Goal: Information Seeking & Learning: Learn about a topic

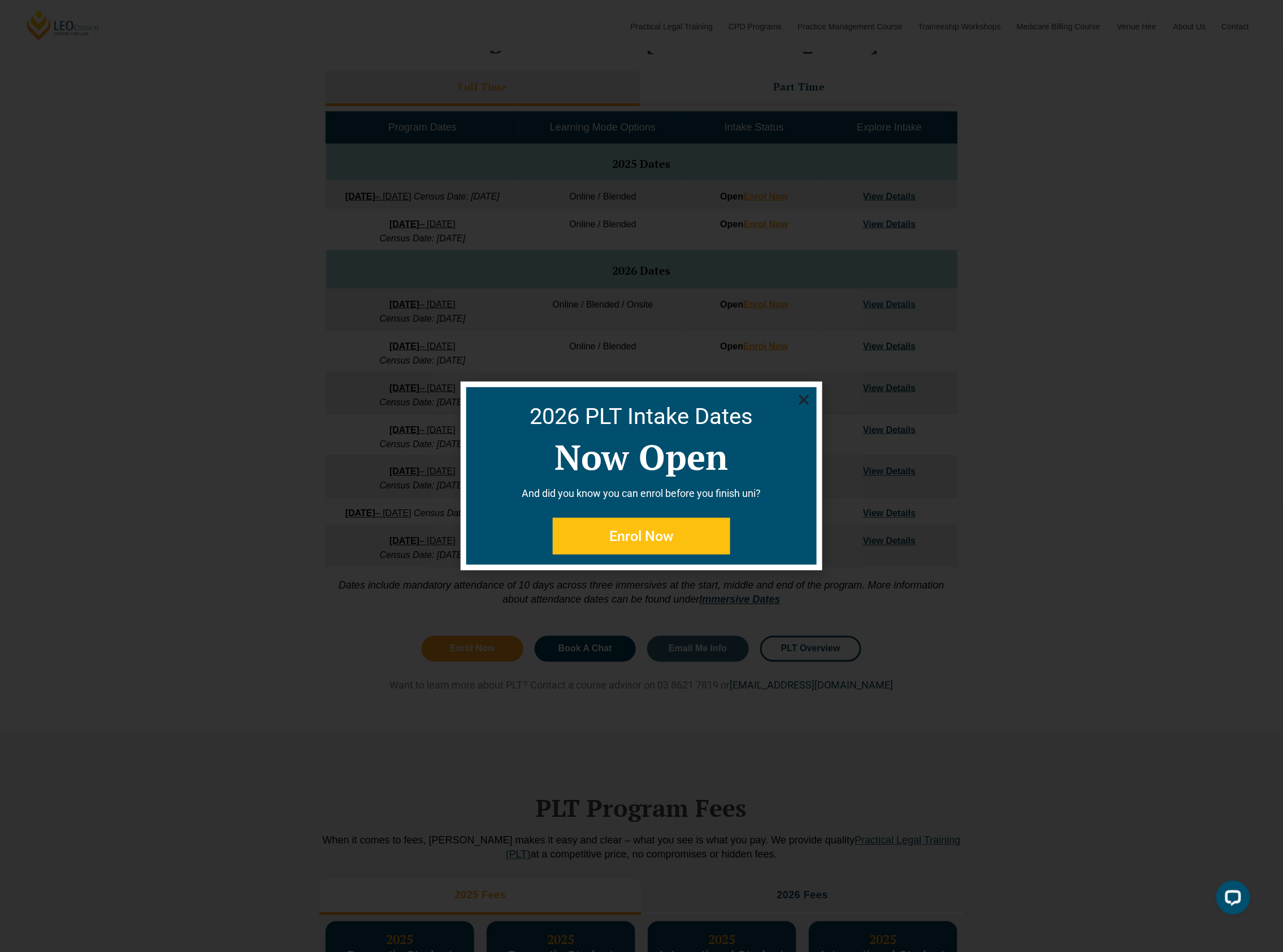
click at [803, 399] on use "Close" at bounding box center [805, 401] width 11 height 11
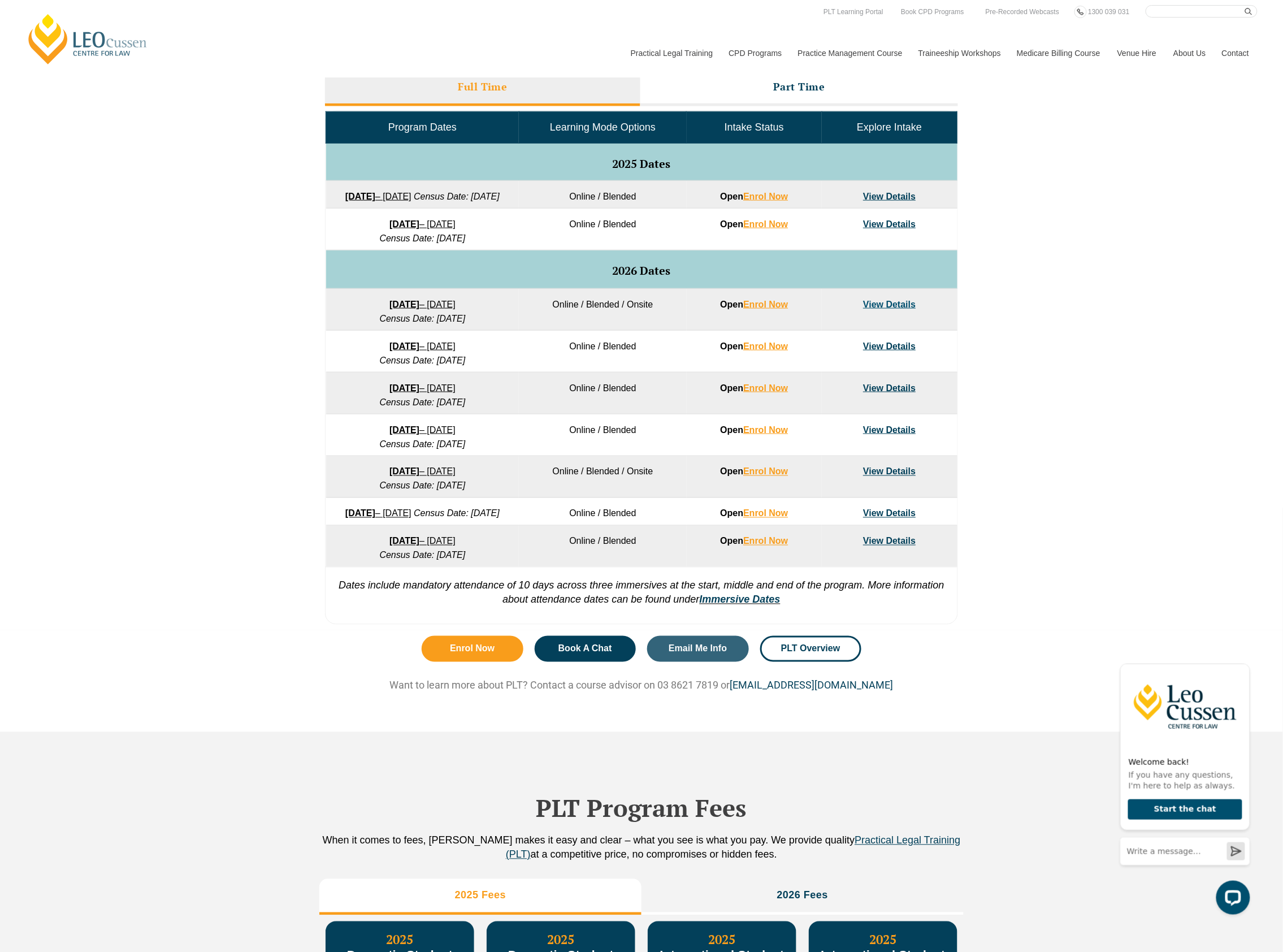
click at [1072, 418] on div "VIC ACT WA QLD SA NSW PLT Program Dates in Victoria Full Time Part Time Program…" at bounding box center [641, 302] width 1283 height 656
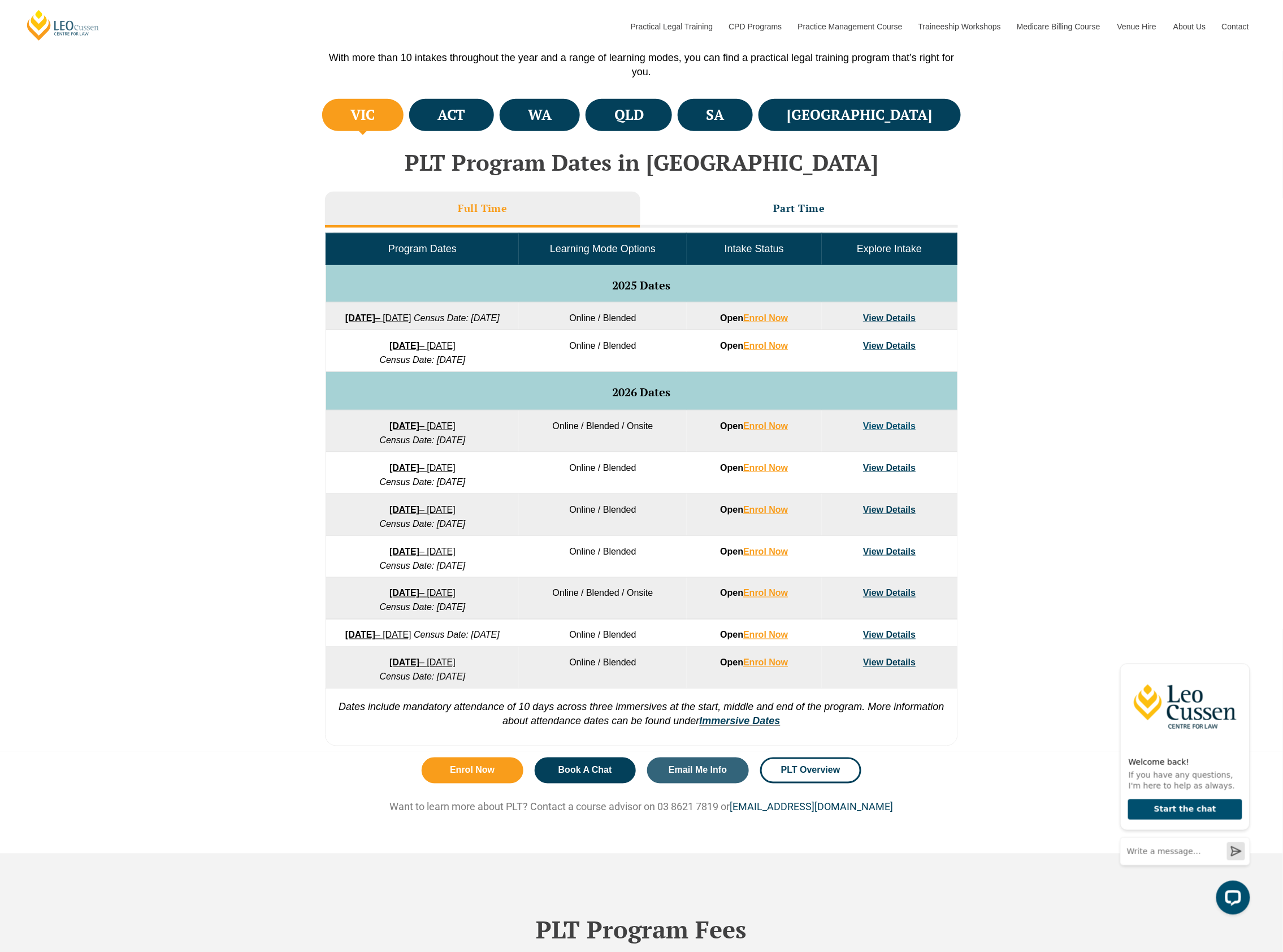
scroll to position [753, 0]
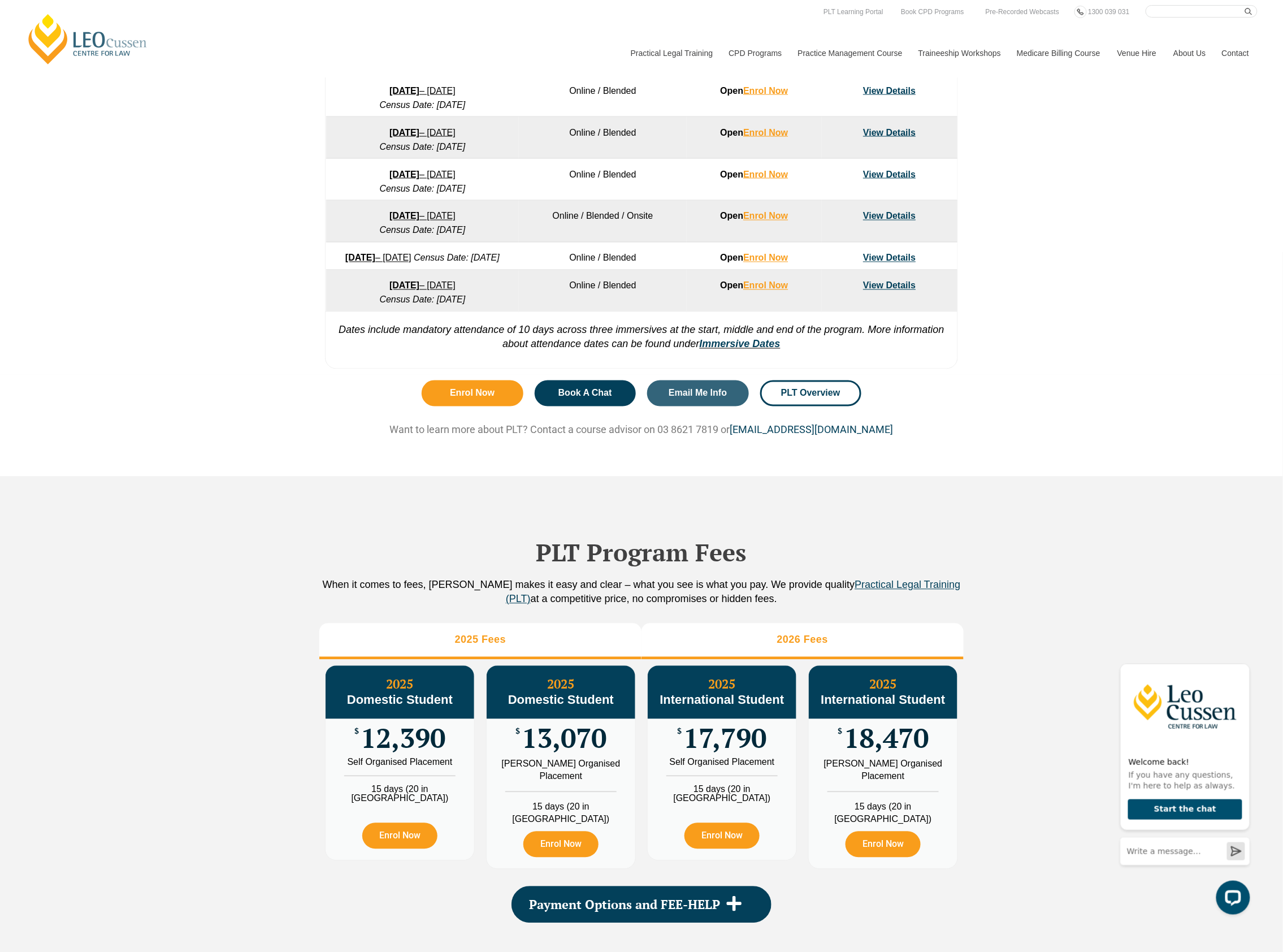
click at [794, 646] on h3 "2026 Fees" at bounding box center [803, 639] width 51 height 13
click at [982, 615] on div "PLT Program Fees When it comes to fees, Leo Cussen makes it easy and clear – wh…" at bounding box center [641, 719] width 1283 height 486
click at [1247, 653] on icon "Hide greeting" at bounding box center [1243, 654] width 14 height 14
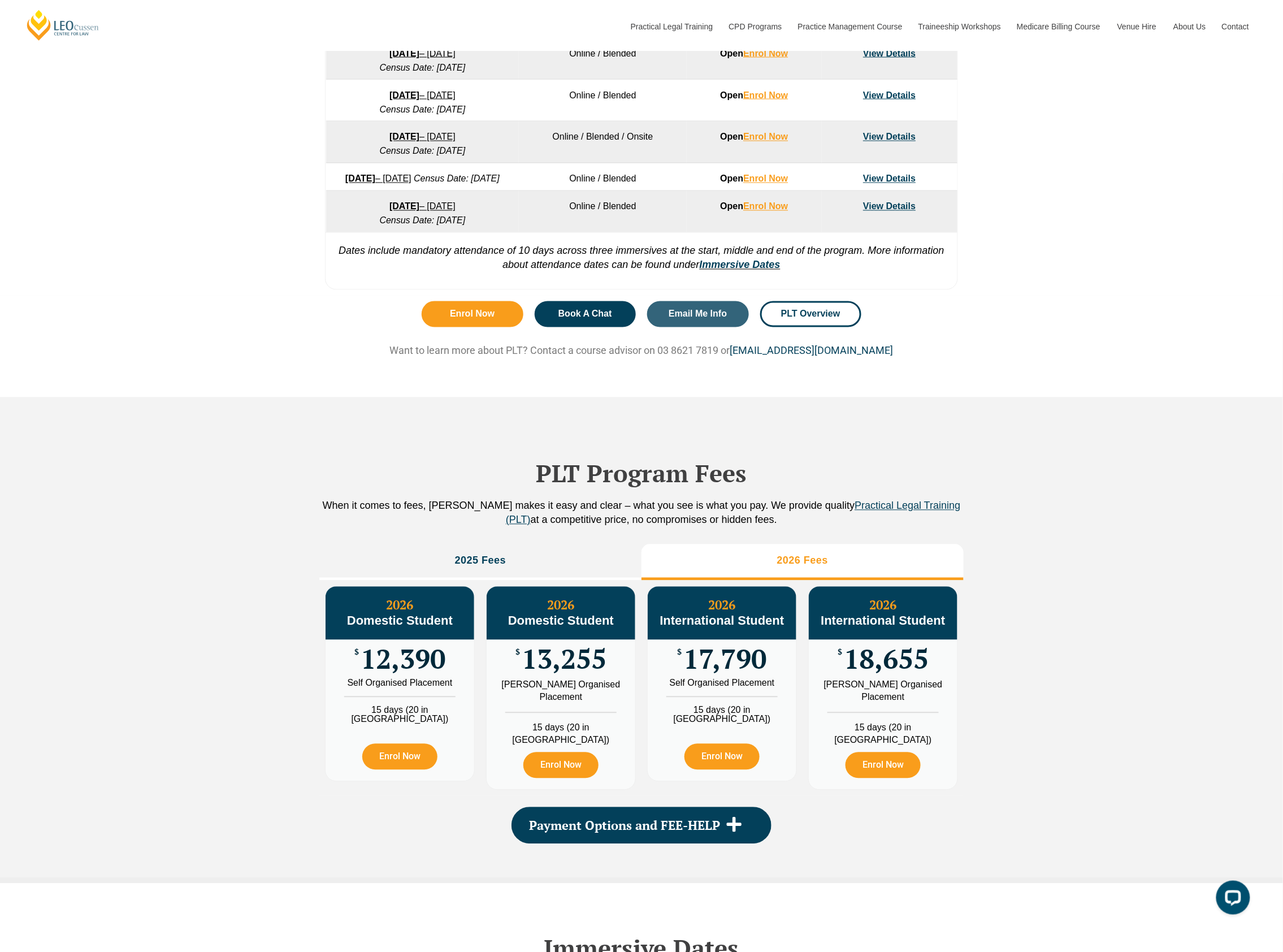
scroll to position [591, 0]
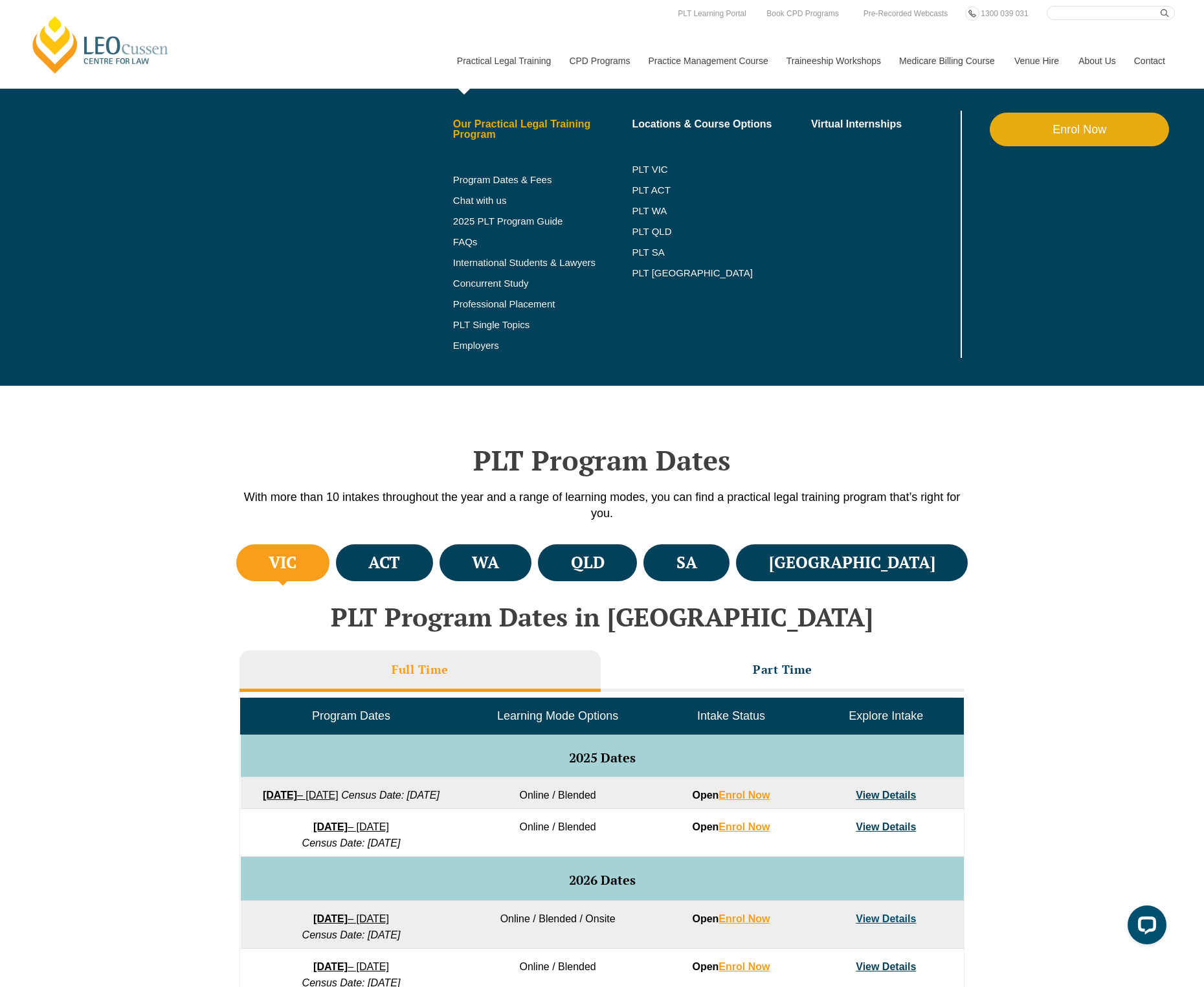
click at [517, 123] on link "Our Practical Legal Training Program" at bounding box center [542, 129] width 179 height 21
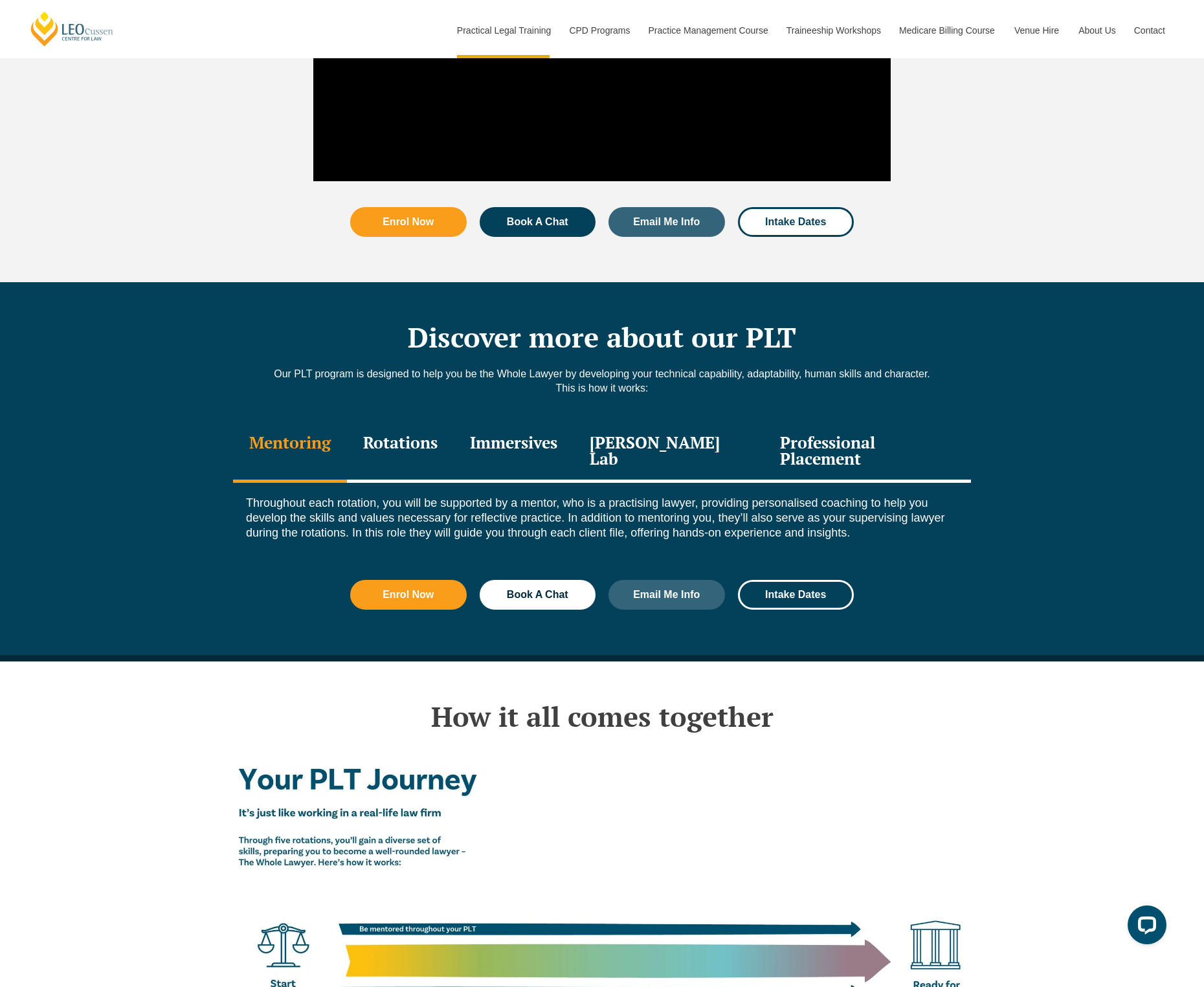
scroll to position [1467, 0]
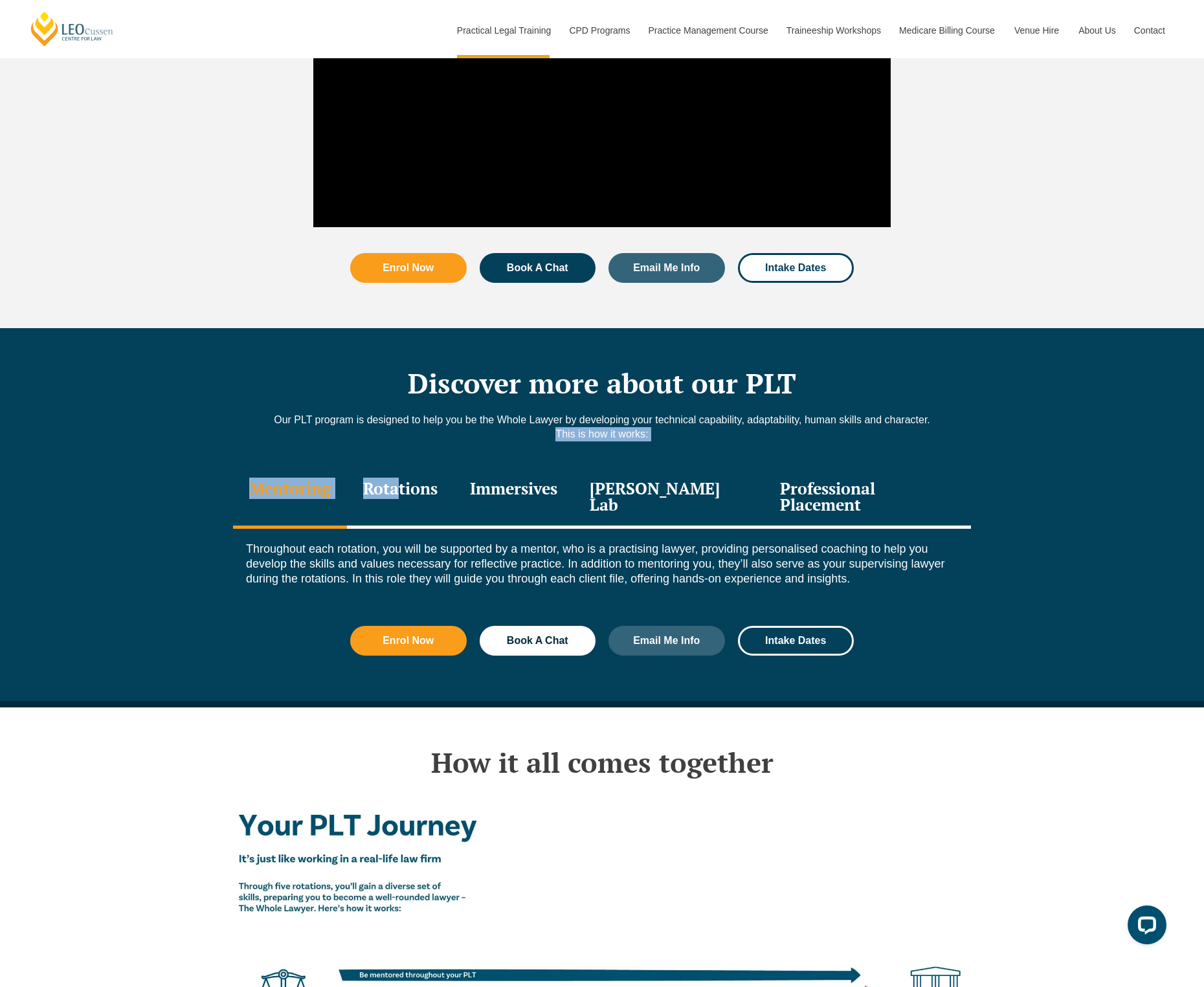
drag, startPoint x: 415, startPoint y: 461, endPoint x: 352, endPoint y: 421, distance: 74.6
click at [352, 421] on div "Discover more about our PLT Our PLT program is designed to help you be the Whol…" at bounding box center [601, 514] width 737 height 373
click at [329, 367] on h2 "Discover more about our PLT" at bounding box center [601, 383] width 737 height 33
click at [417, 468] on div "Rotations" at bounding box center [400, 498] width 107 height 61
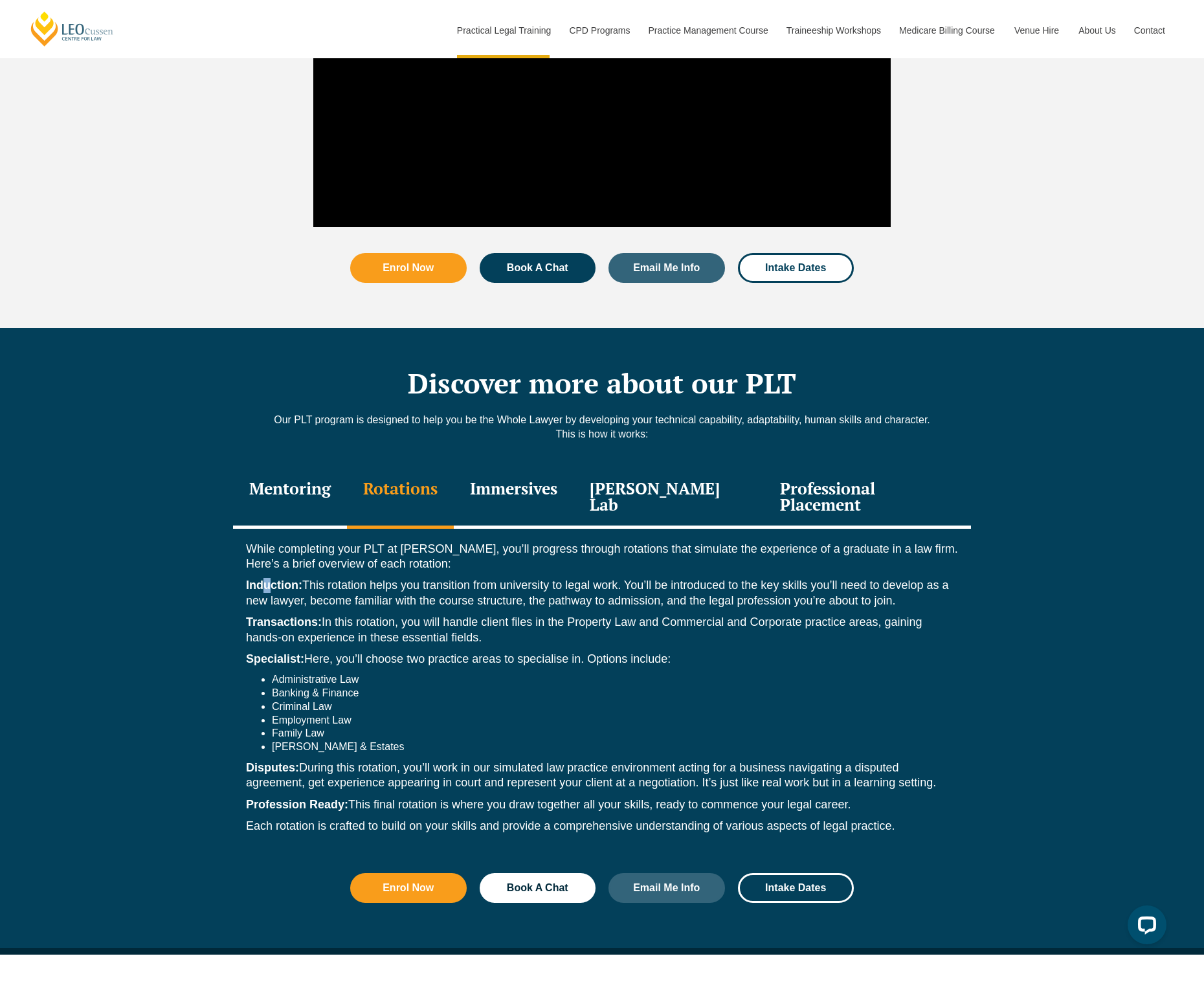
click at [269, 530] on div "While completing your PLT at Leo Cussen, you’ll progress through rotations that…" at bounding box center [601, 691] width 737 height 325
drag, startPoint x: 243, startPoint y: 577, endPoint x: 373, endPoint y: 577, distance: 130.0
click at [373, 577] on div "While completing your PLT at Leo Cussen, you’ll progress through rotations that…" at bounding box center [601, 691] width 737 height 325
drag, startPoint x: 598, startPoint y: 581, endPoint x: 645, endPoint y: 577, distance: 47.2
click at [645, 615] on p "Transactions: In this rotation, you will handle client files in the Property La…" at bounding box center [601, 630] width 712 height 30
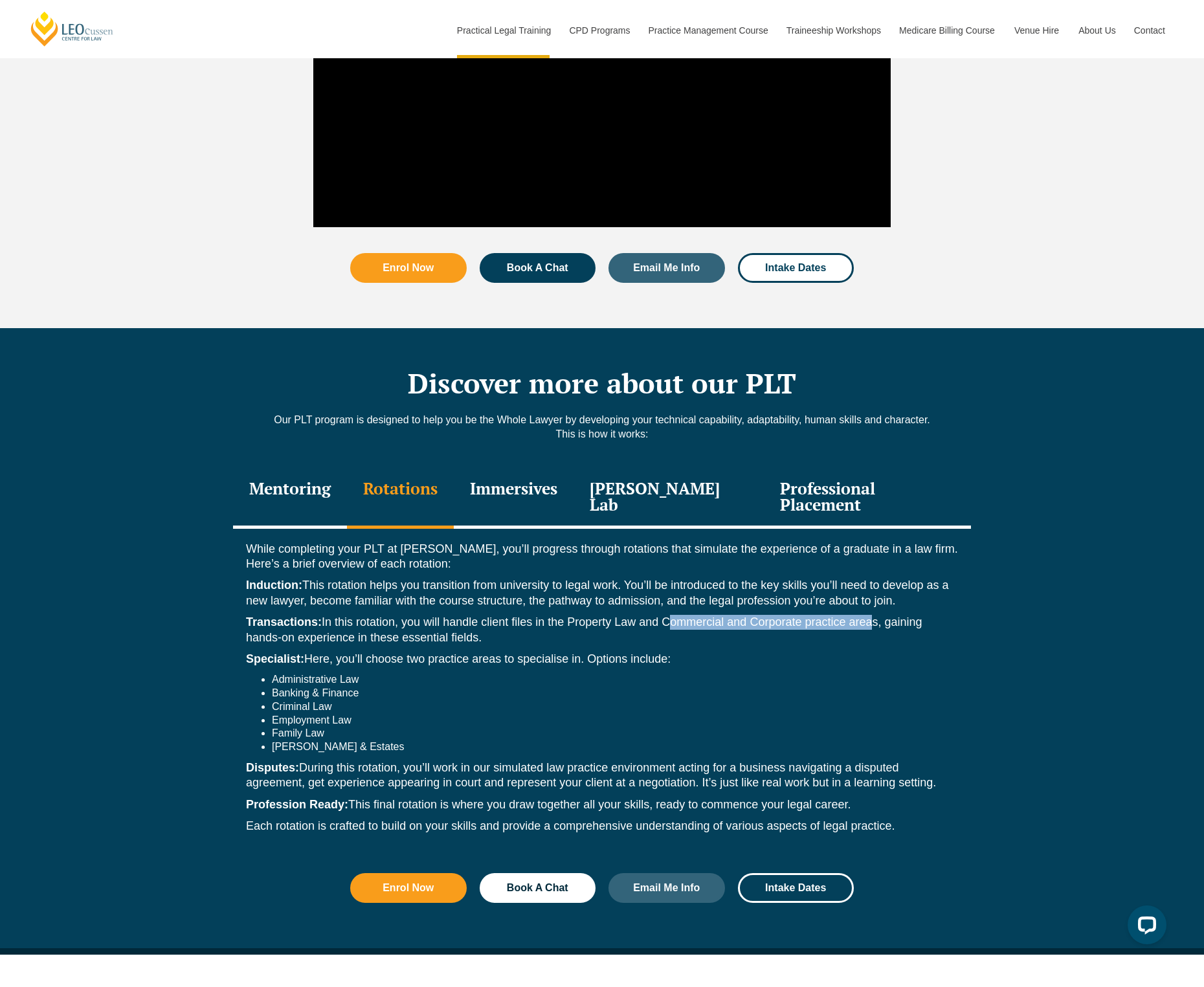
drag, startPoint x: 668, startPoint y: 577, endPoint x: 866, endPoint y: 577, distance: 198.0
click at [866, 615] on p "Transactions: In this rotation, you will handle client files in the Property La…" at bounding box center [601, 630] width 712 height 30
drag, startPoint x: 569, startPoint y: 573, endPoint x: 628, endPoint y: 574, distance: 59.0
click at [626, 615] on p "Transactions: In this rotation, you will handle client files in the Property La…" at bounding box center [601, 630] width 712 height 30
drag, startPoint x: 665, startPoint y: 577, endPoint x: 809, endPoint y: 577, distance: 144.0
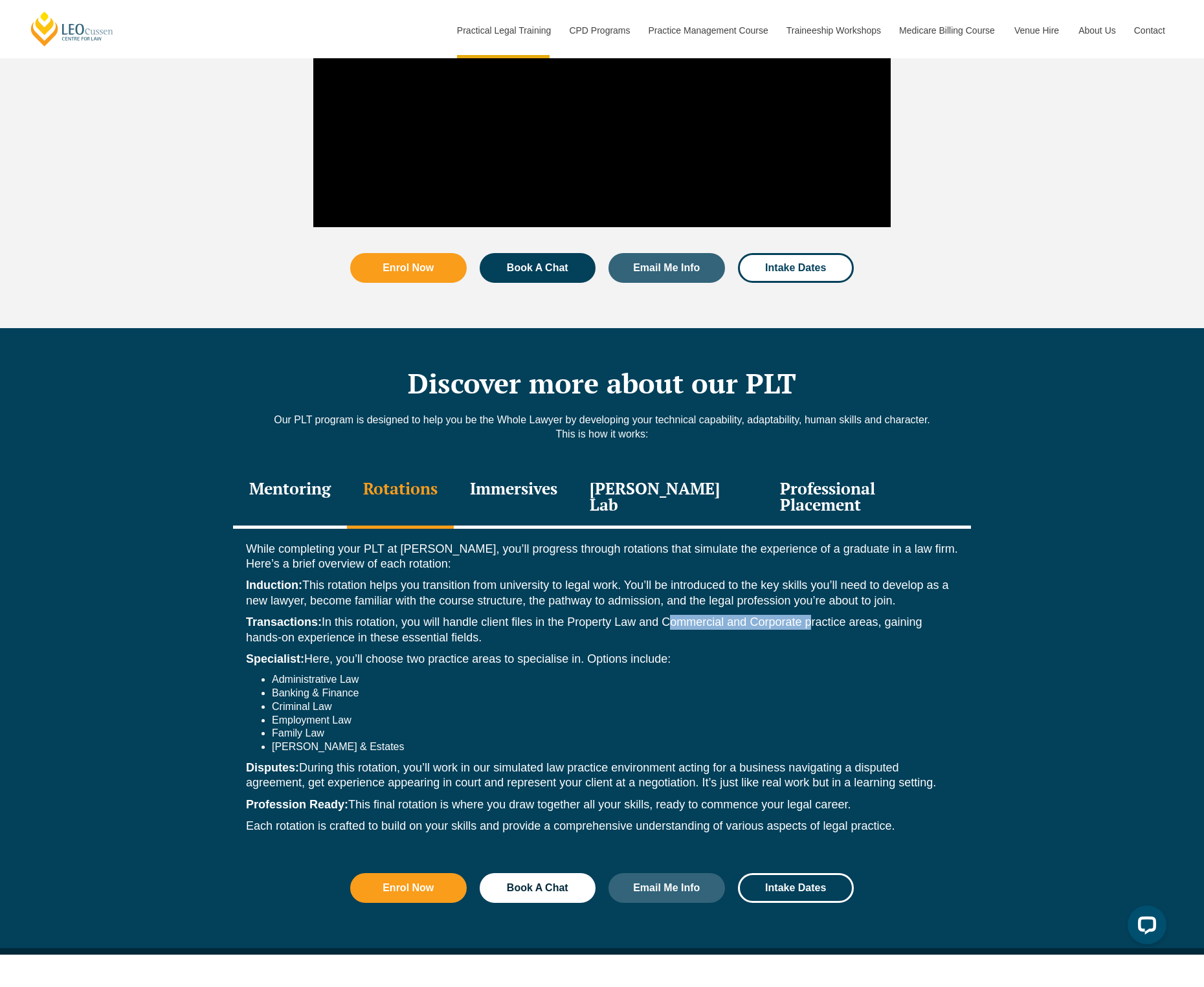
click at [809, 615] on p "Transactions: In this rotation, you will handle client files in the Property La…" at bounding box center [601, 630] width 712 height 30
drag, startPoint x: 248, startPoint y: 614, endPoint x: 305, endPoint y: 610, distance: 57.1
click at [305, 652] on p "Specialist: Here, you’ll choose two practice areas to specialise in. Options in…" at bounding box center [601, 659] width 712 height 15
drag, startPoint x: 332, startPoint y: 687, endPoint x: 276, endPoint y: 691, distance: 56.1
click at [276, 727] on li "Family Law" at bounding box center [614, 734] width 686 height 14
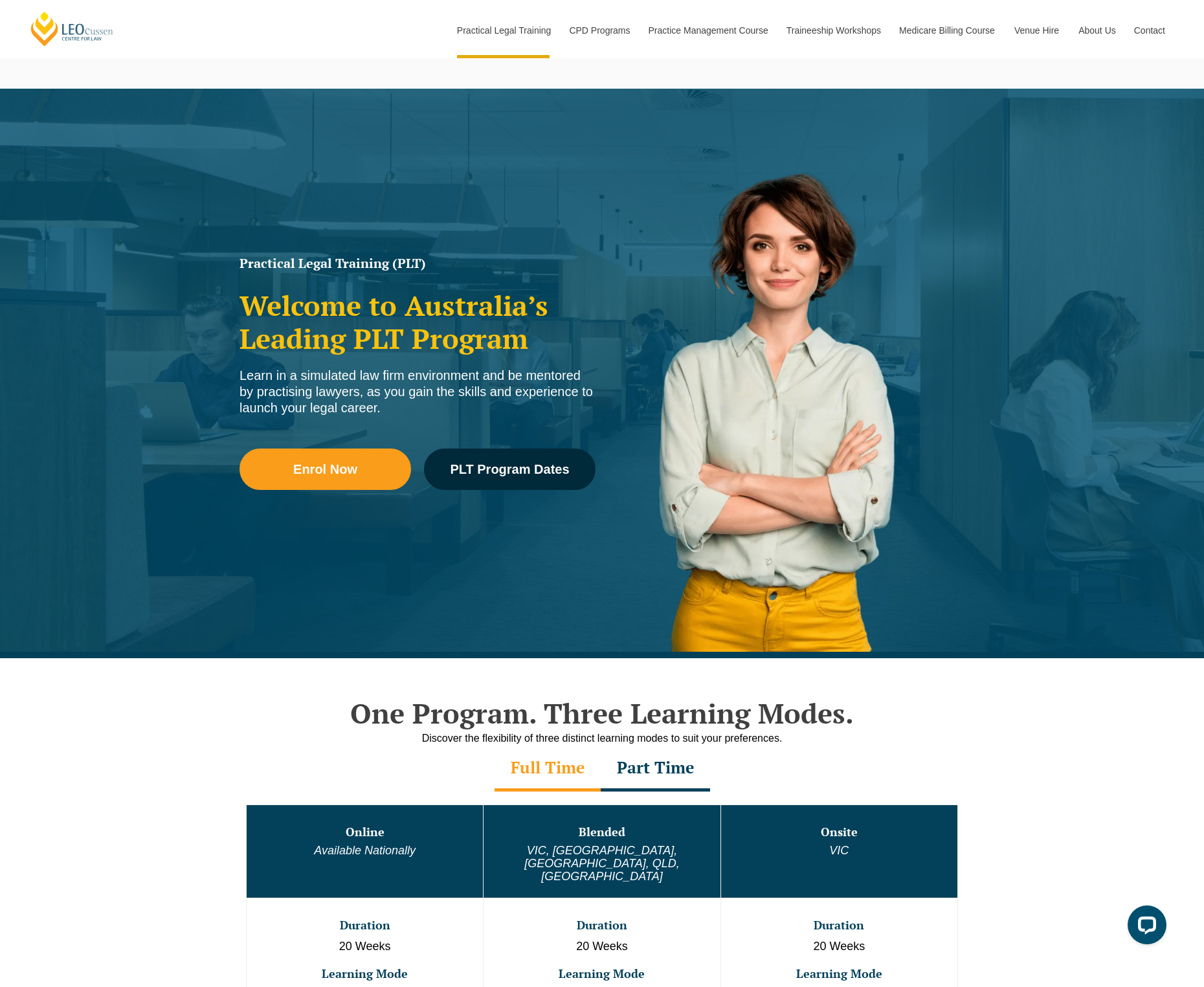
scroll to position [345, 0]
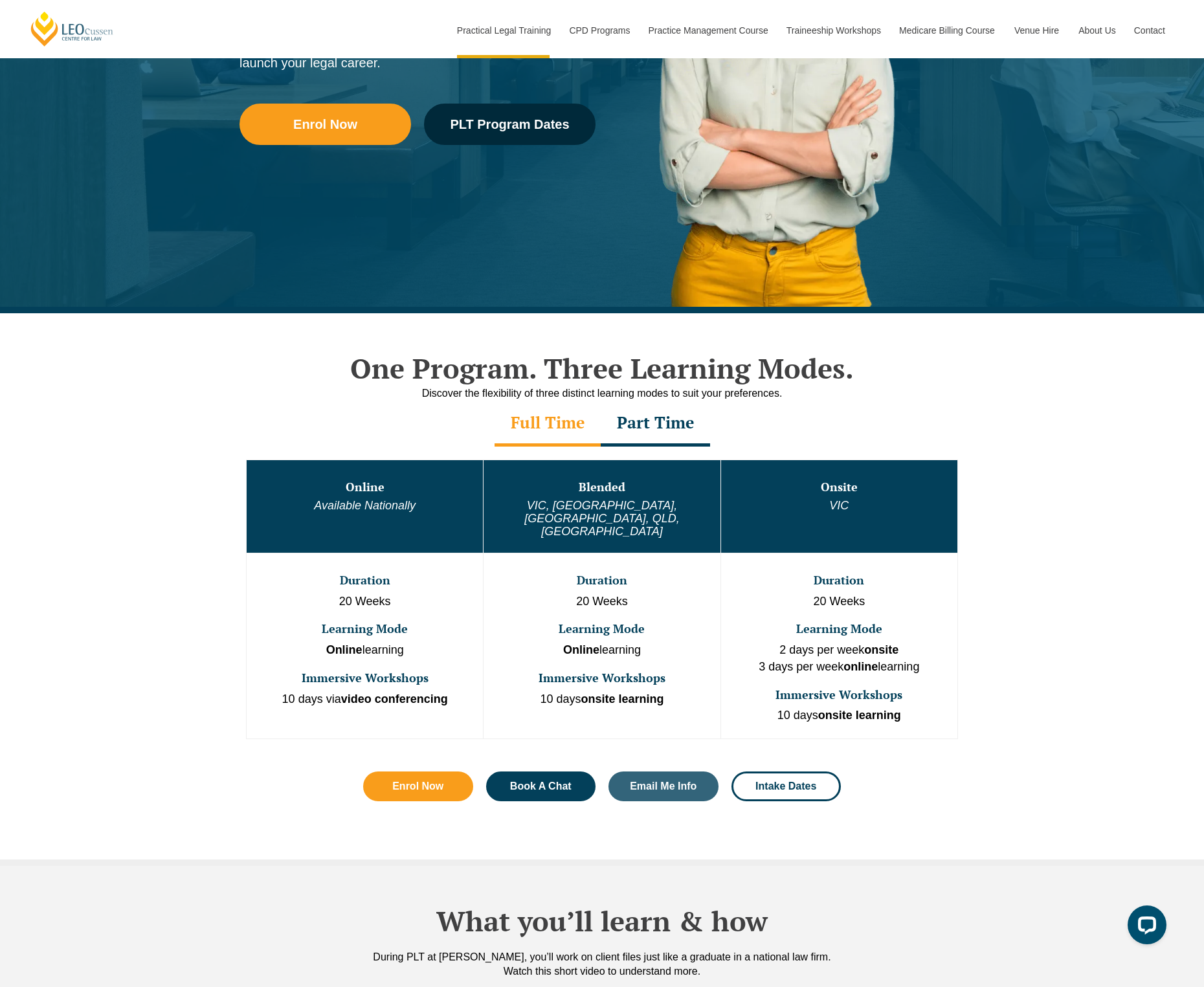
click at [649, 433] on div "Part Time" at bounding box center [655, 424] width 110 height 46
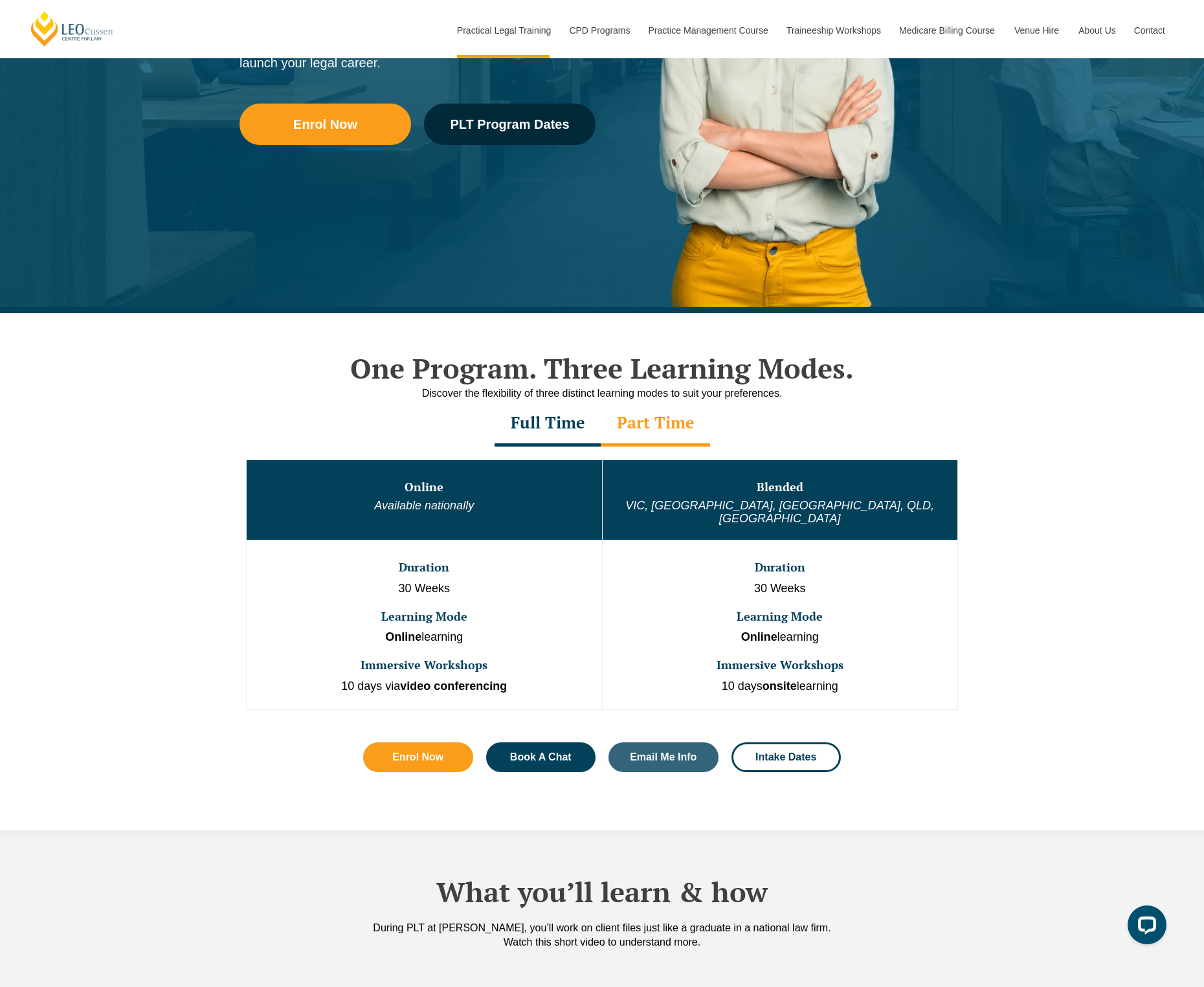
click at [649, 433] on div "Part Time" at bounding box center [655, 424] width 110 height 46
click at [537, 414] on div "Full Time" at bounding box center [547, 424] width 106 height 46
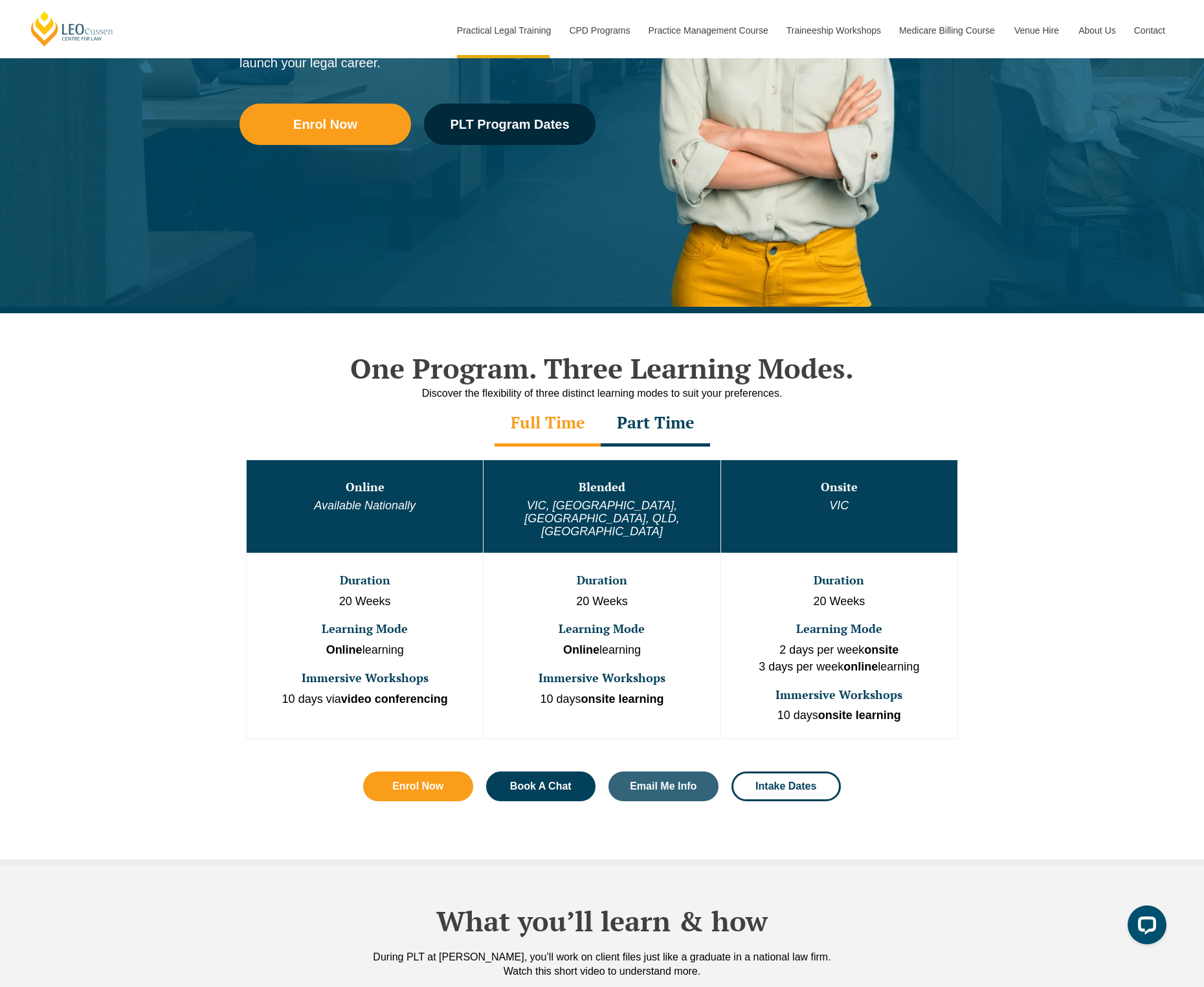
click at [655, 425] on div "Part Time" at bounding box center [655, 424] width 110 height 46
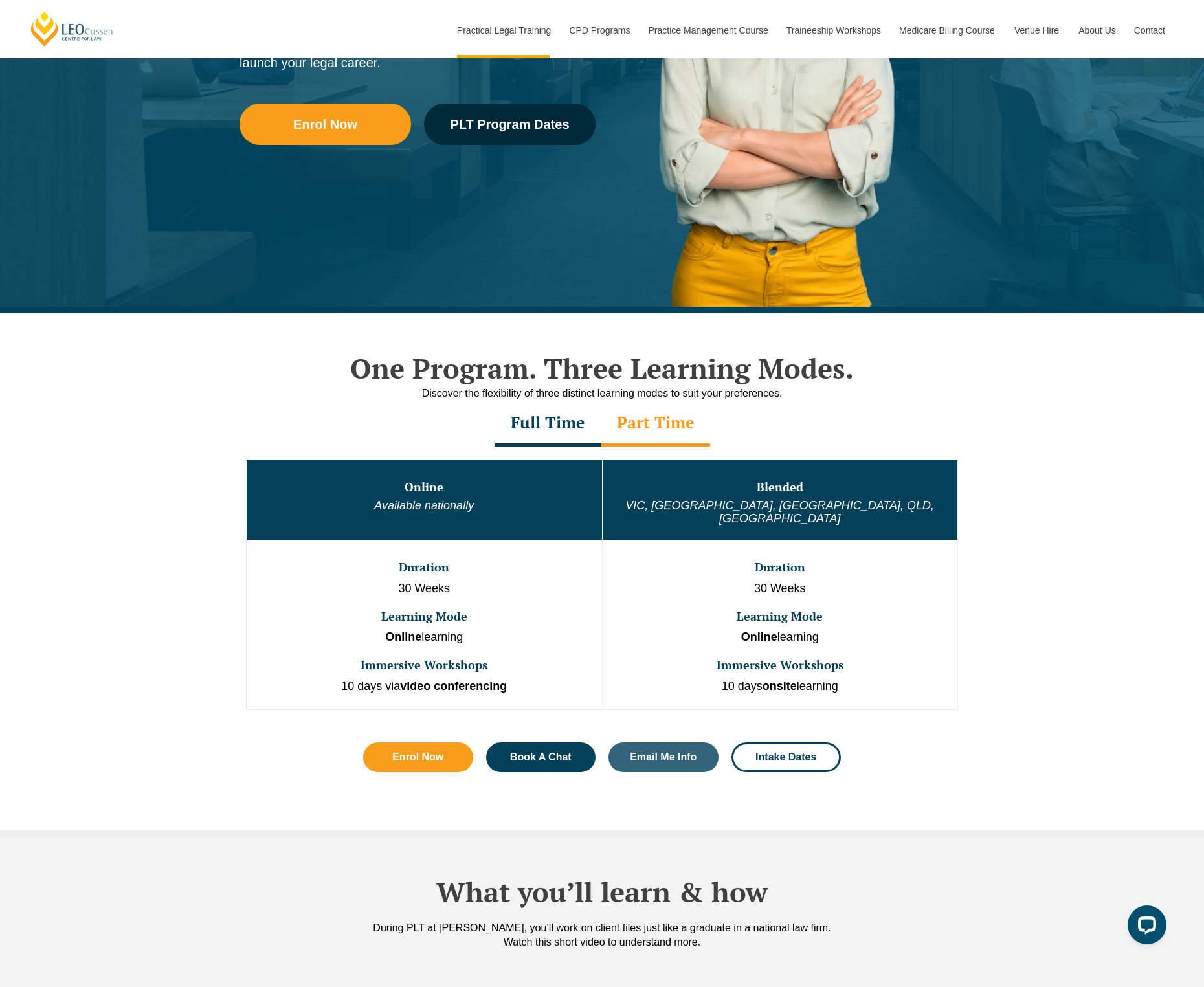
click at [554, 420] on div "Full Time" at bounding box center [547, 424] width 106 height 46
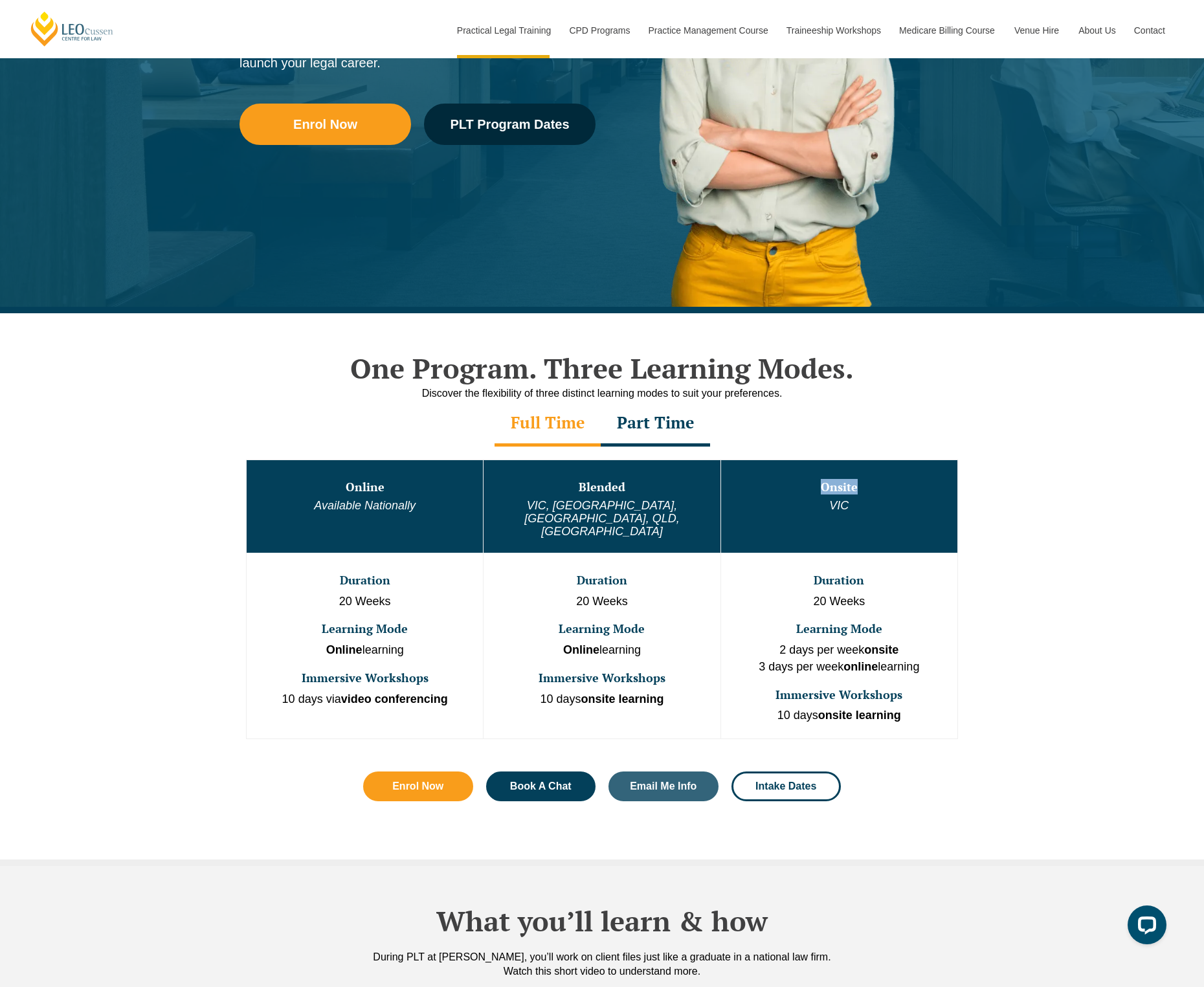
drag, startPoint x: 817, startPoint y: 480, endPoint x: 862, endPoint y: 488, distance: 45.7
click at [862, 488] on h3 "Onsite" at bounding box center [838, 487] width 234 height 13
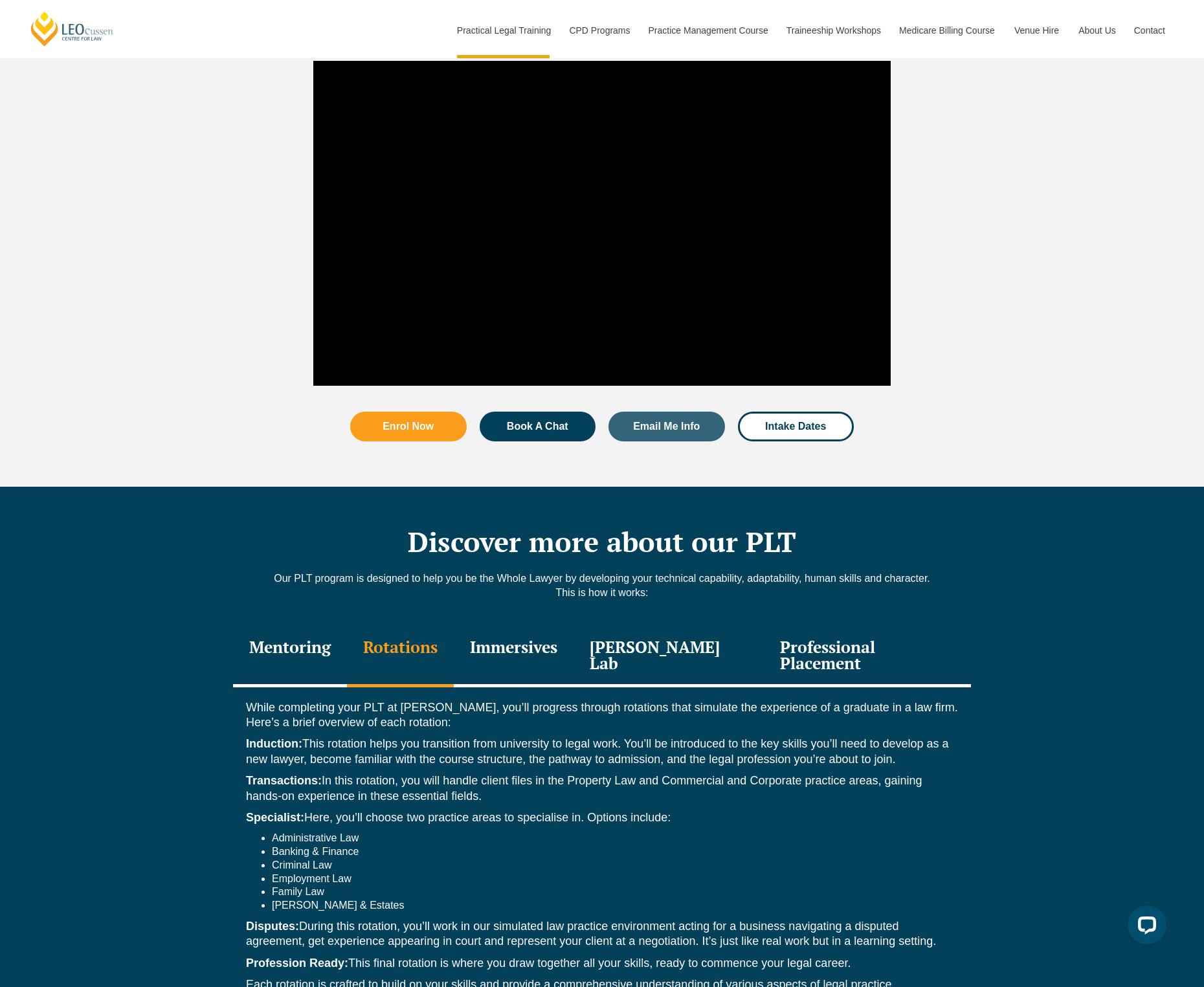
scroll to position [1726, 0]
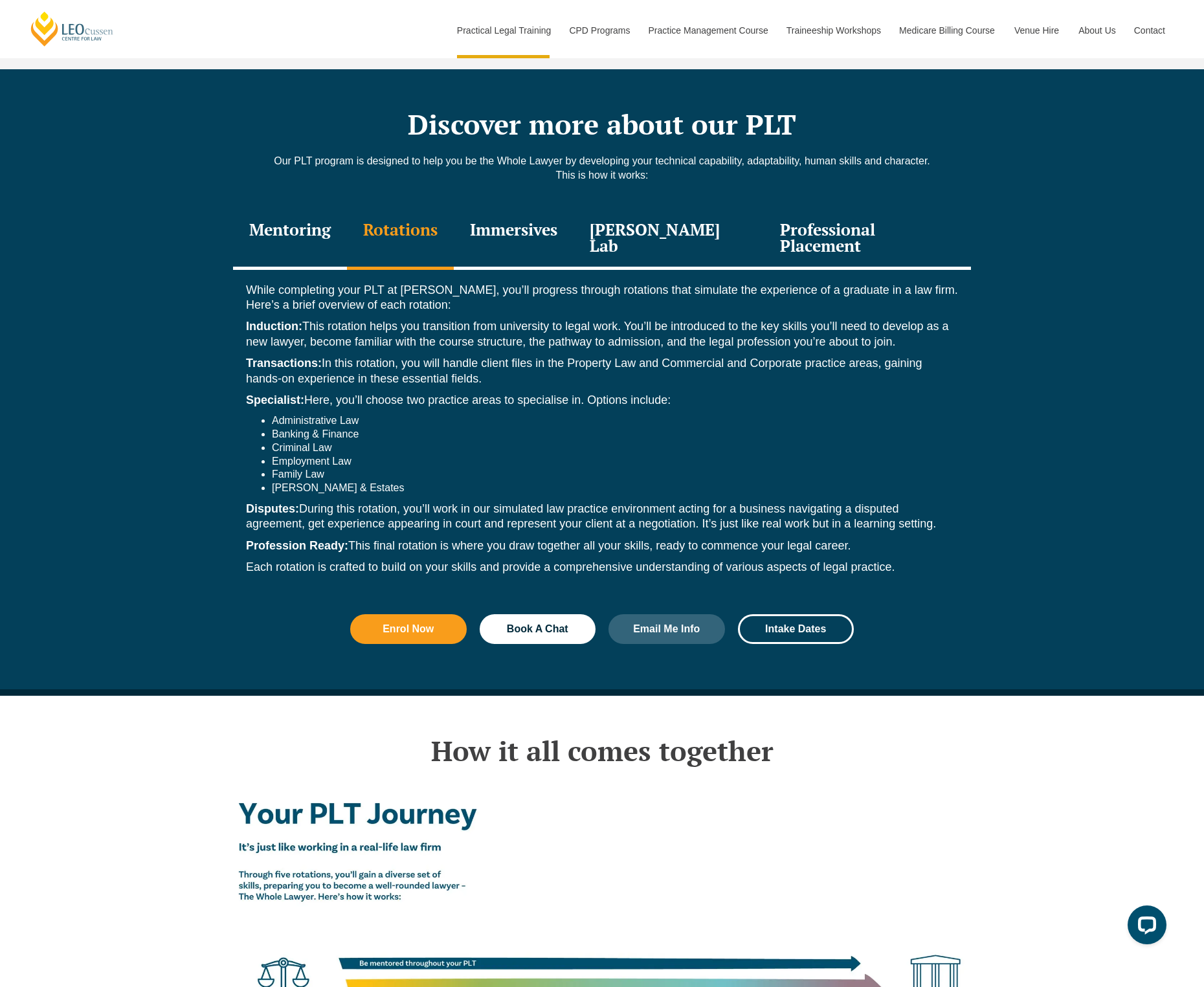
click at [782, 209] on div "Professional Placement" at bounding box center [868, 239] width 207 height 61
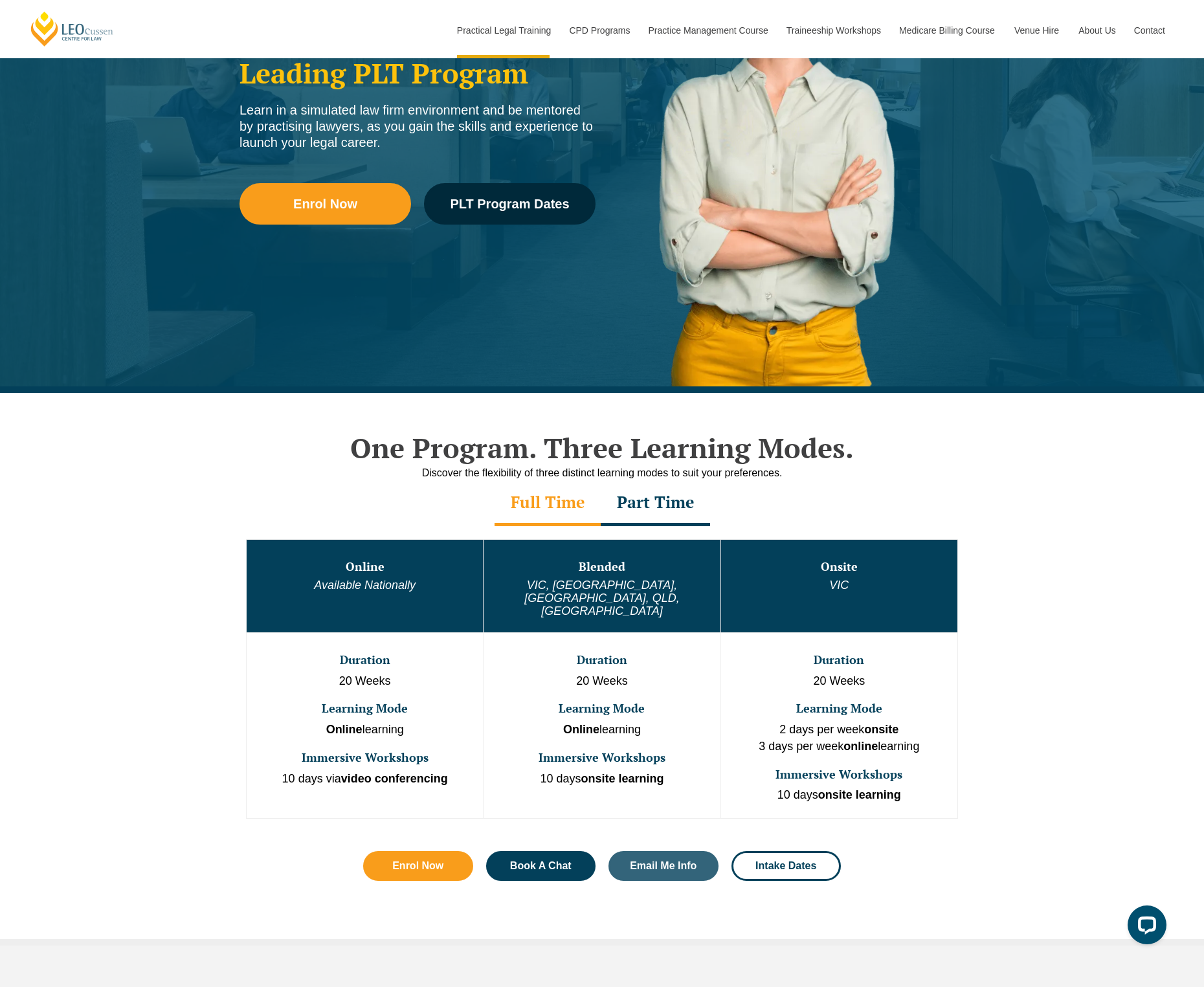
scroll to position [0, 0]
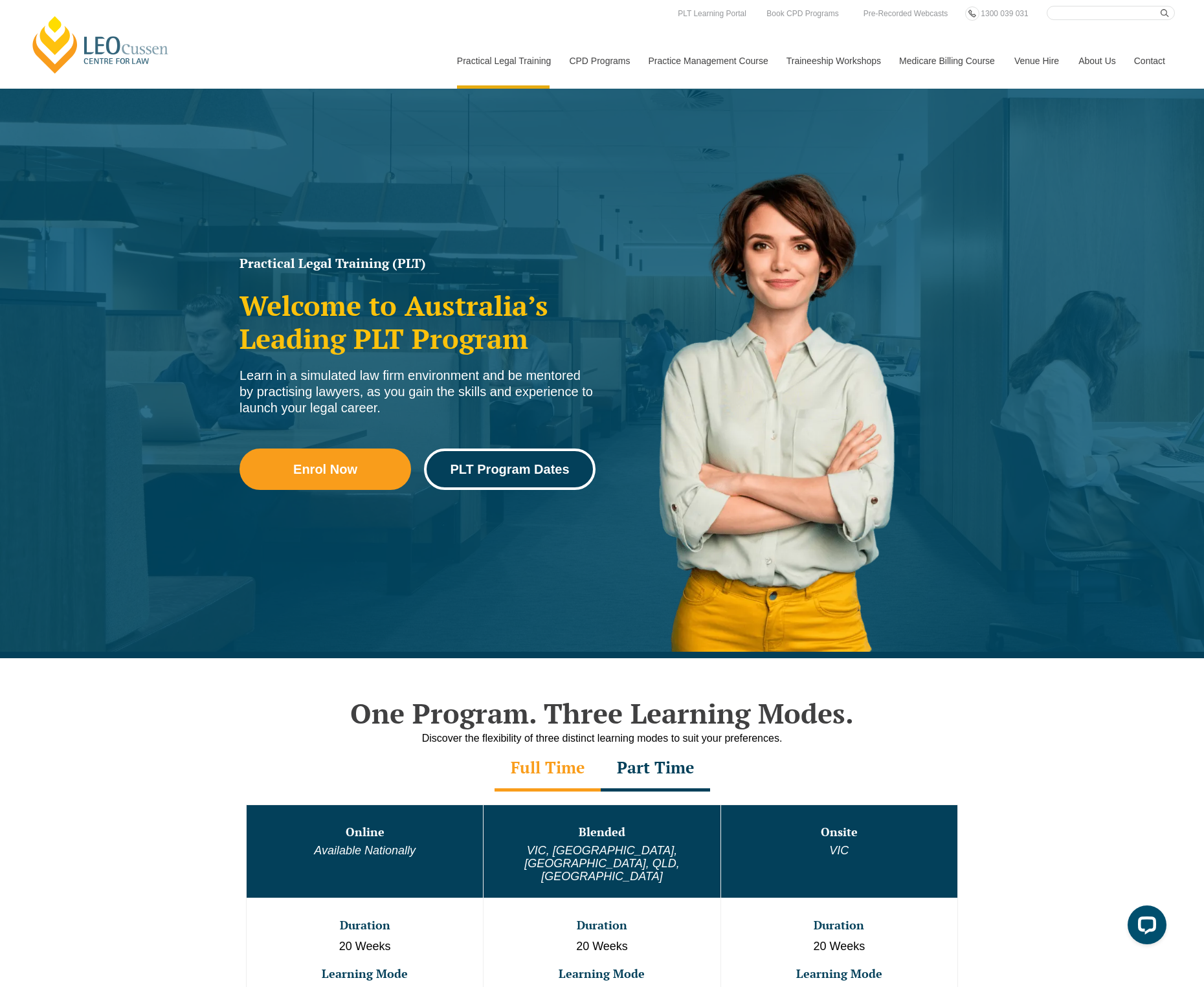
click at [505, 468] on span "PLT Program Dates" at bounding box center [510, 469] width 119 height 13
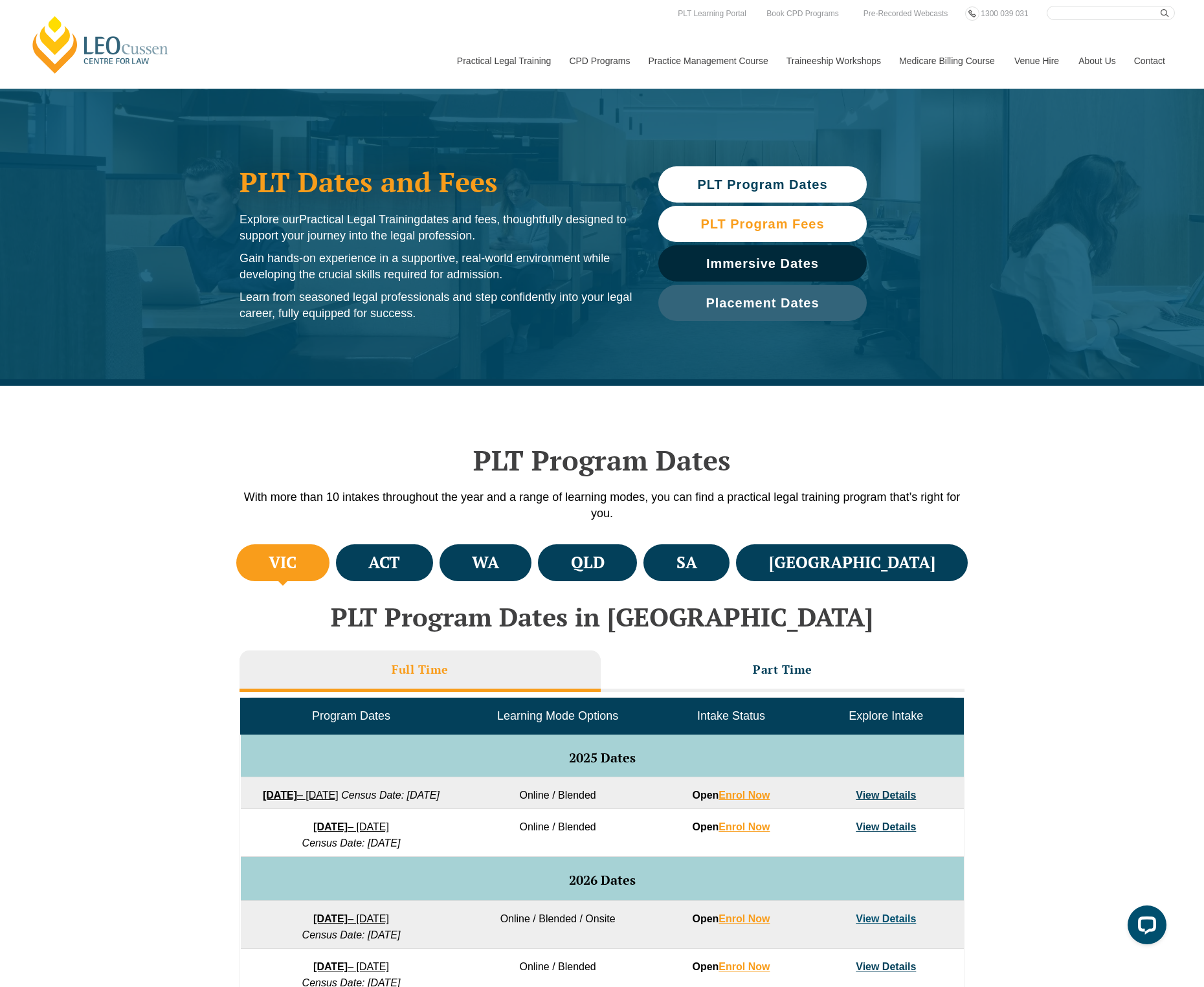
click at [798, 222] on span "PLT Program Fees" at bounding box center [762, 223] width 123 height 13
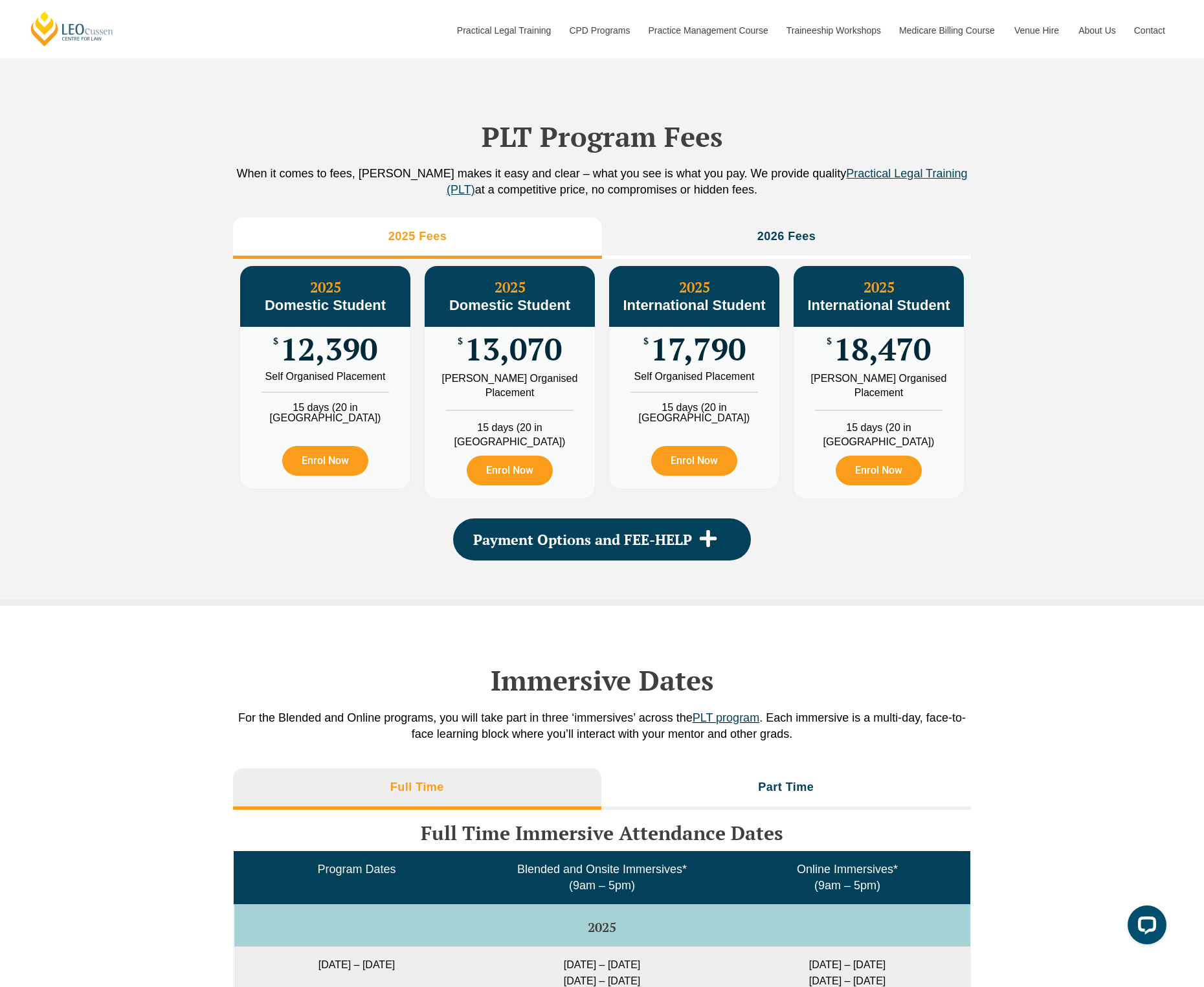
scroll to position [1443, 0]
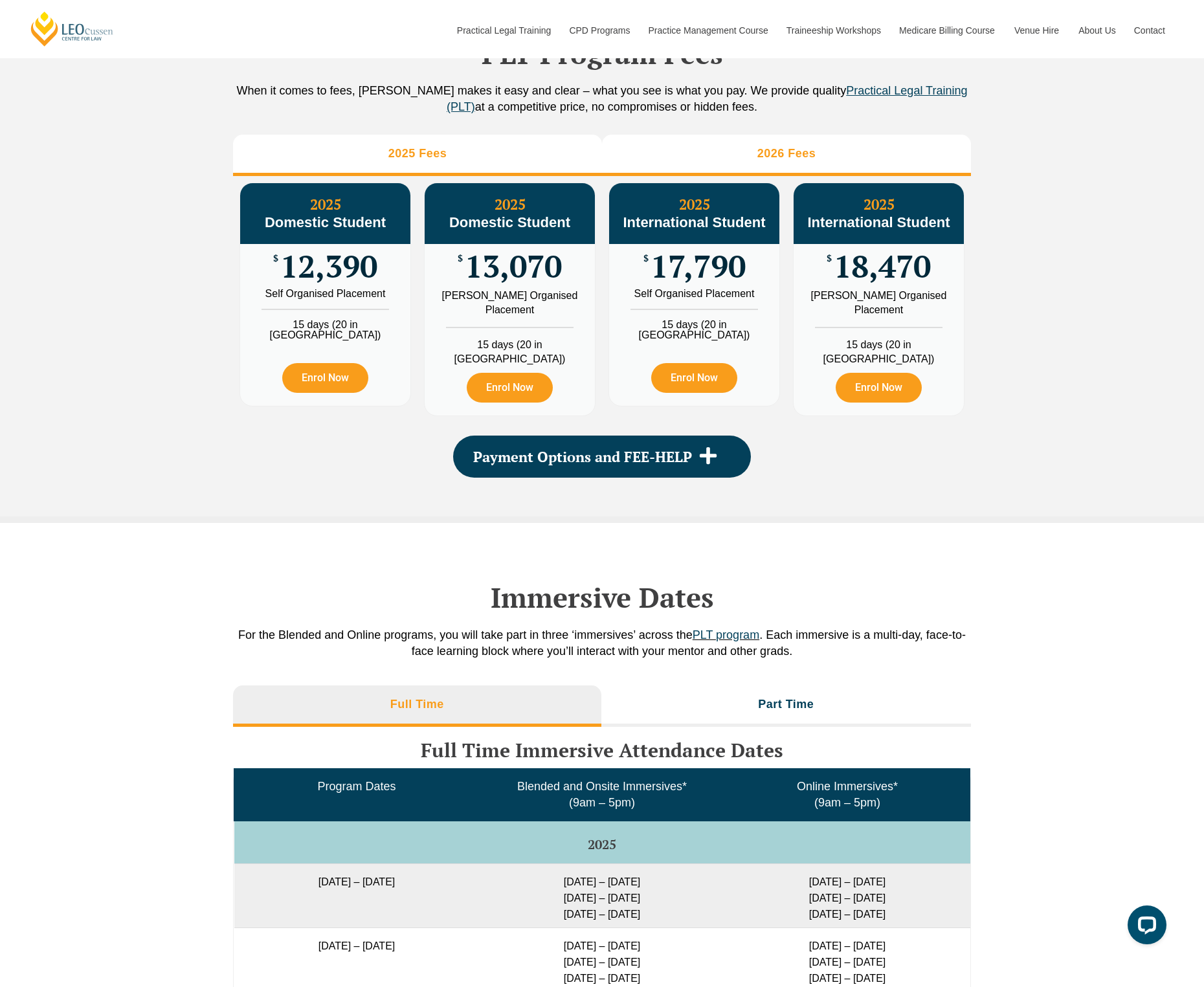
click at [781, 161] on h3 "2026 Fees" at bounding box center [787, 154] width 59 height 15
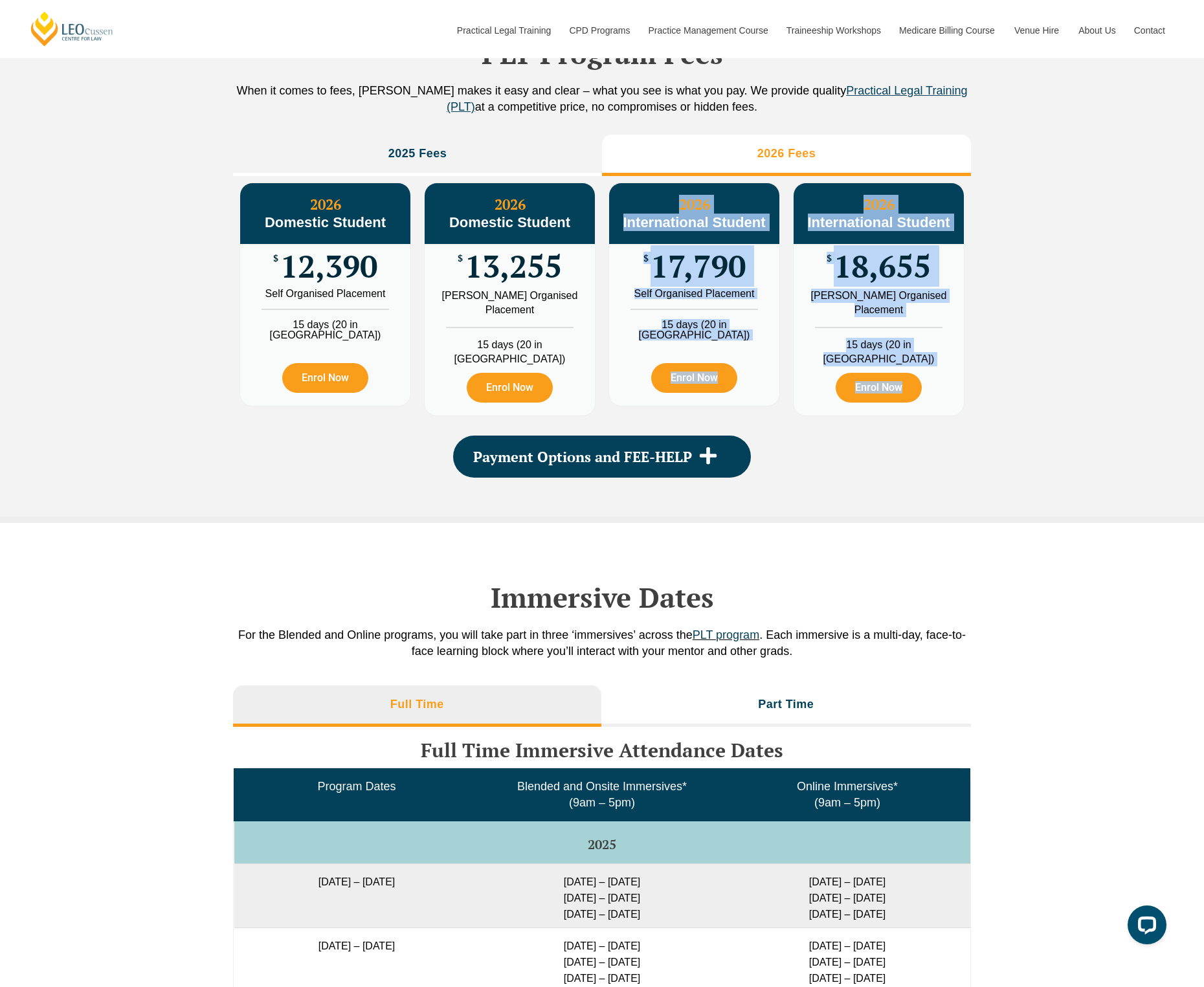
drag, startPoint x: 626, startPoint y: 241, endPoint x: 956, endPoint y: 416, distance: 373.5
click at [954, 416] on div "2026 Domestic Student $ 12,390 Self Organised Placement 15 days (20 in WA) Enro…" at bounding box center [601, 299] width 737 height 247
click at [1069, 349] on div "PLT Program Fees When it comes to fees, Leo Cussen makes it easy and clear – wh…" at bounding box center [602, 244] width 1204 height 556
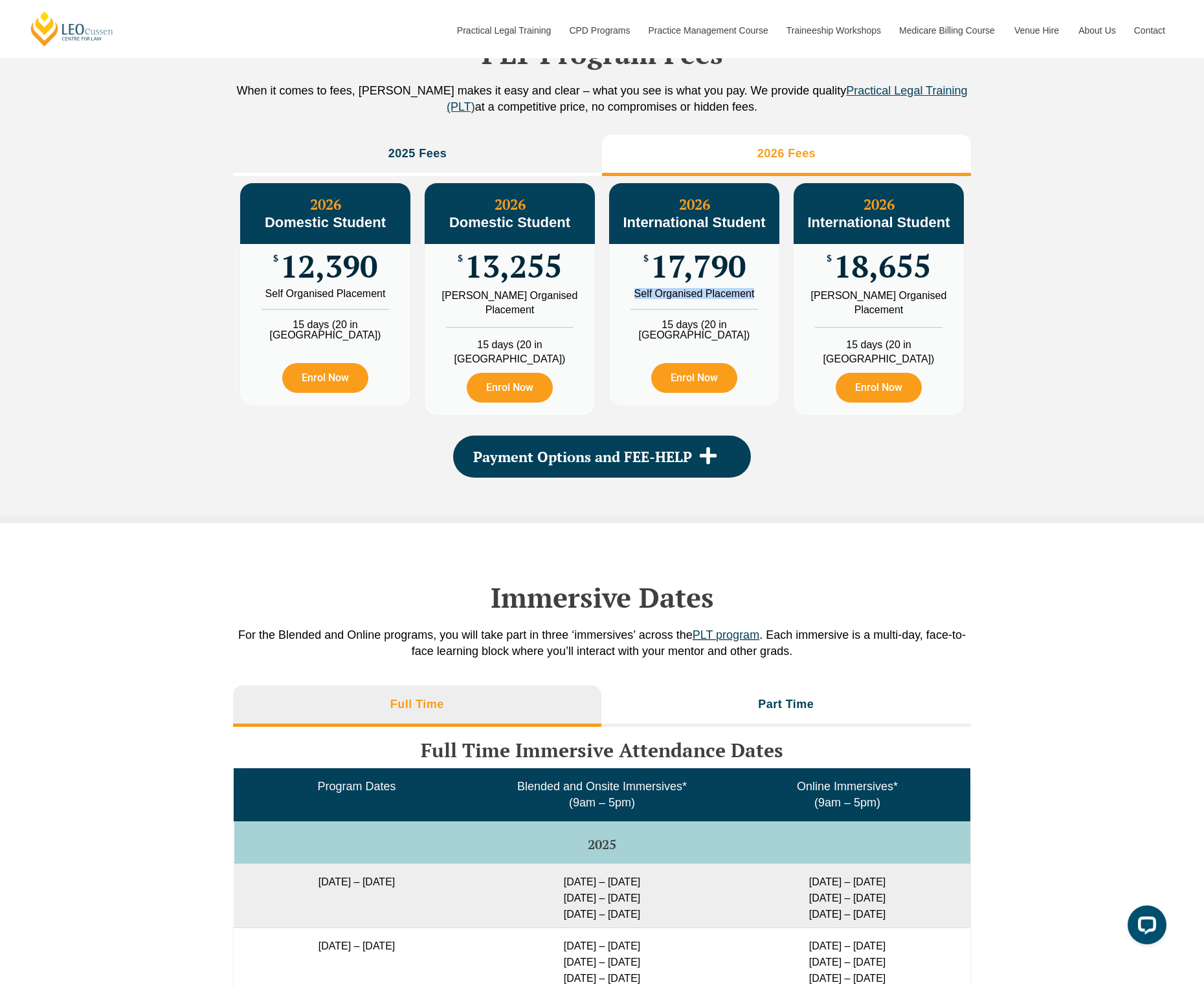
drag, startPoint x: 628, startPoint y: 324, endPoint x: 780, endPoint y: 326, distance: 152.0
click at [780, 326] on div "2026 International Student $ 17,790 Self Organised Placement 15 days (20 in WA)…" at bounding box center [693, 295] width 172 height 224
drag, startPoint x: 839, startPoint y: 305, endPoint x: 930, endPoint y: 302, distance: 91.0
click at [930, 279] on span "18,655" at bounding box center [882, 266] width 97 height 25
drag, startPoint x: 824, startPoint y: 329, endPoint x: 927, endPoint y: 343, distance: 103.9
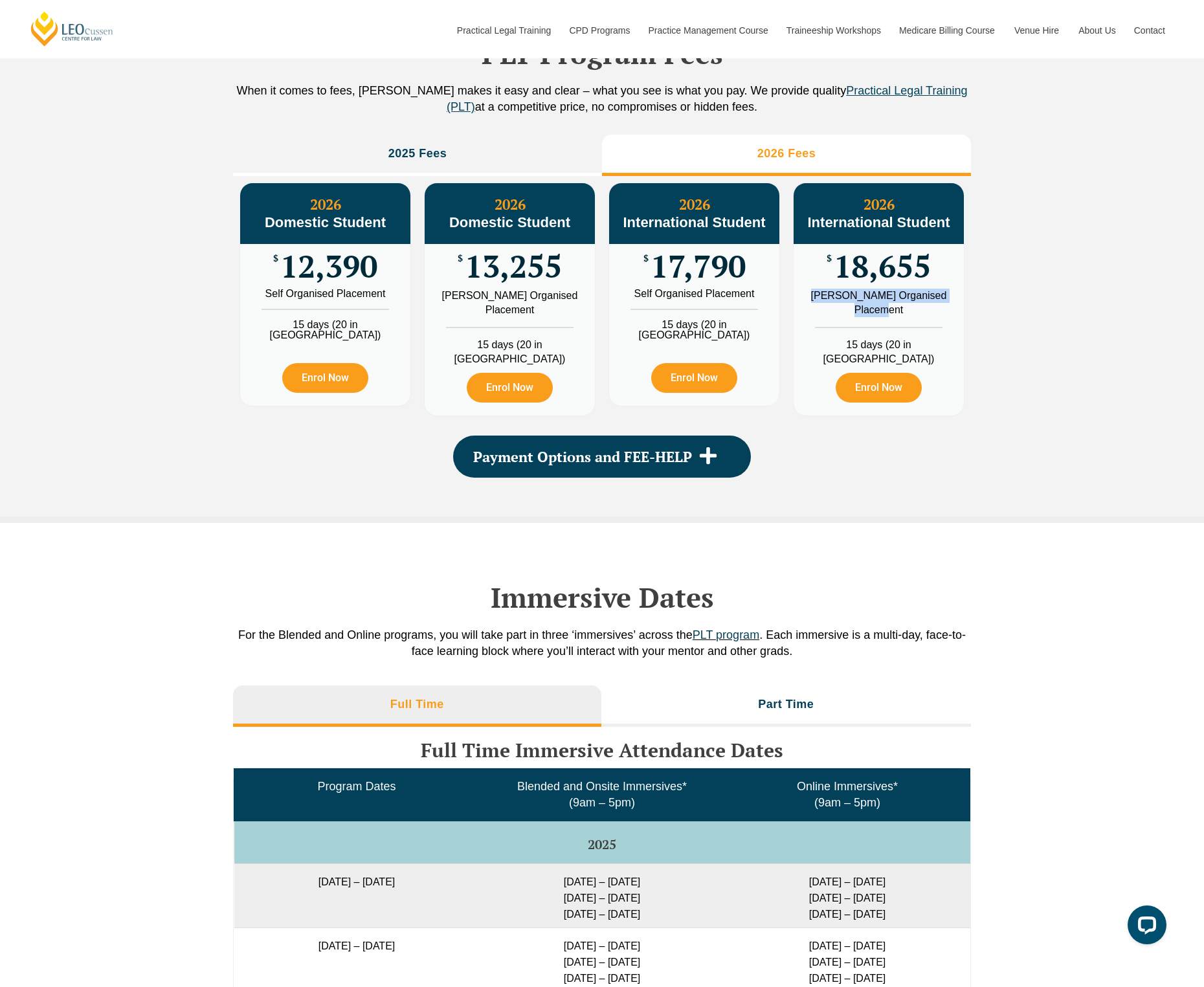
click at [927, 317] on div "[PERSON_NAME] Organised Placement" at bounding box center [878, 303] width 151 height 28
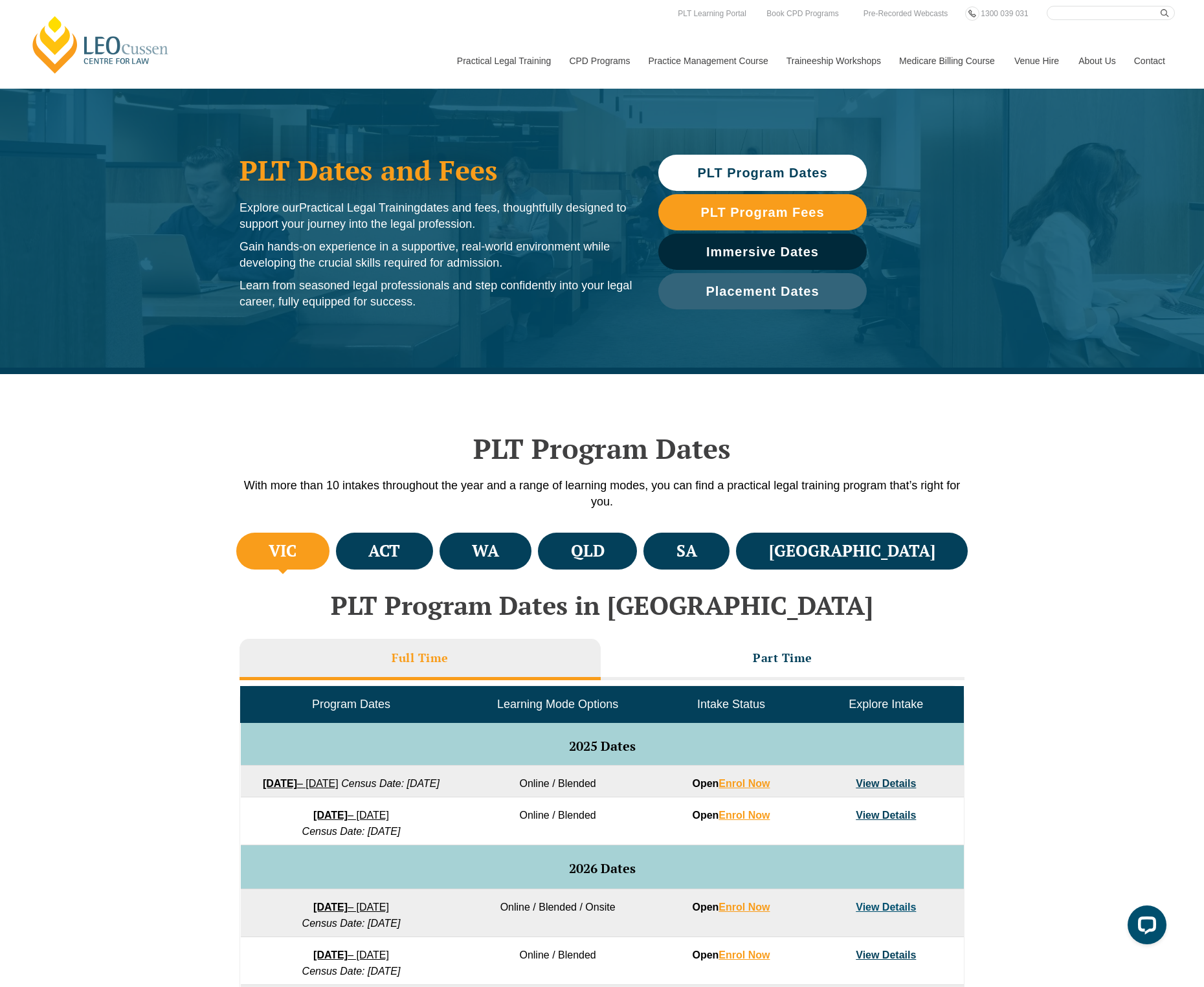
scroll to position [345, 0]
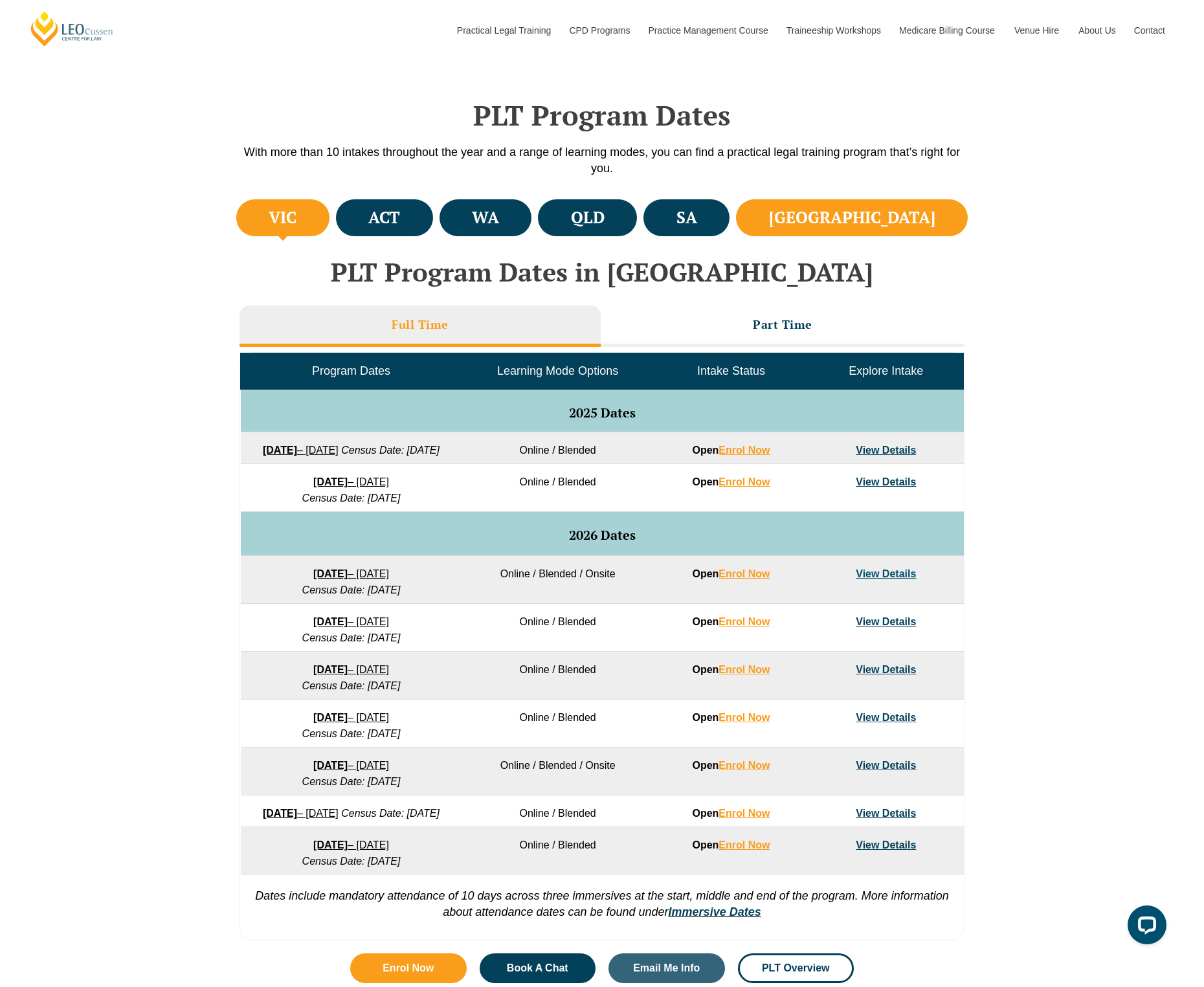
click at [935, 223] on li "NSW" at bounding box center [851, 217] width 232 height 37
click at [297, 222] on h4 "VIC" at bounding box center [282, 217] width 28 height 22
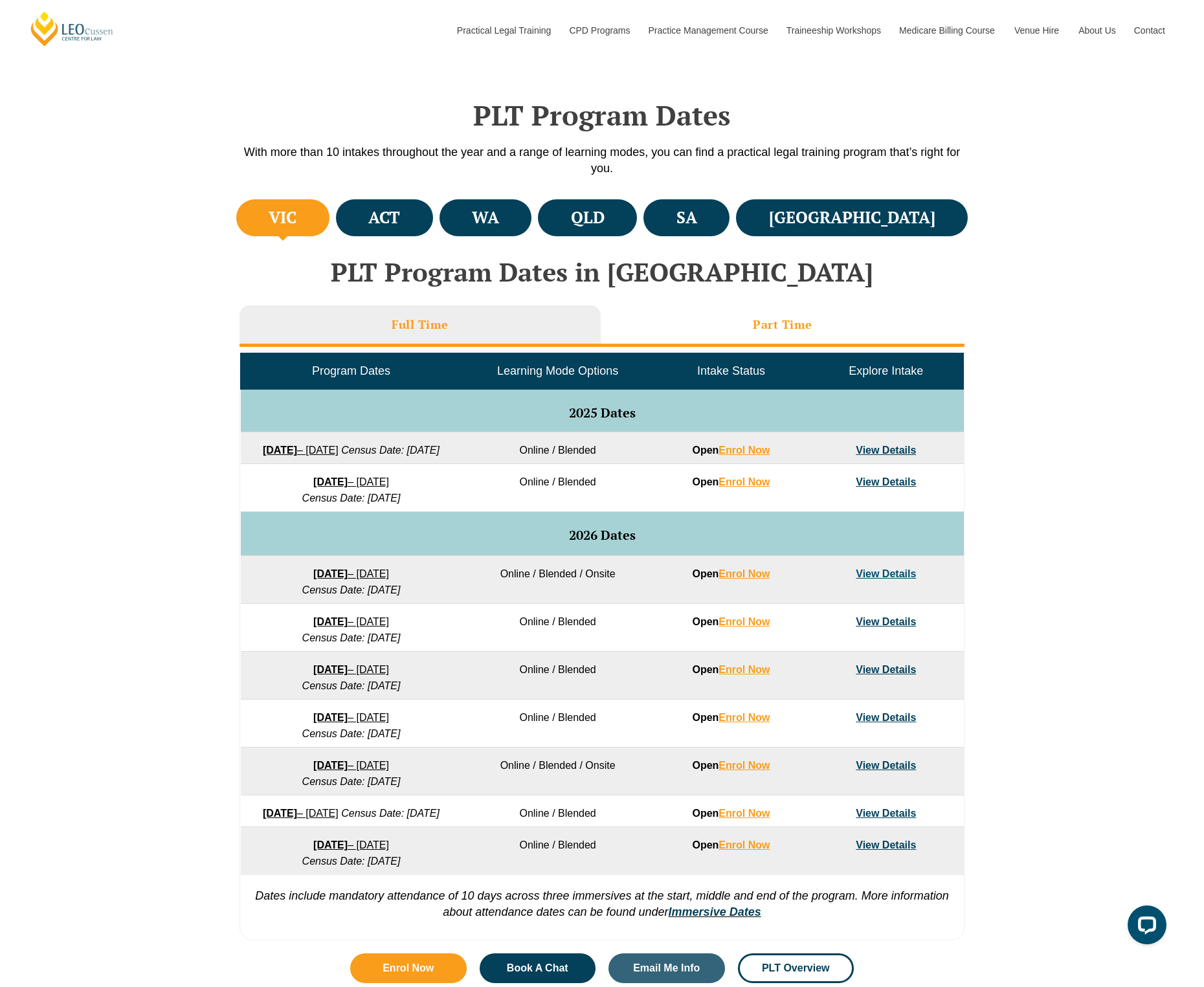
click at [756, 314] on li "Part Time" at bounding box center [782, 326] width 364 height 41
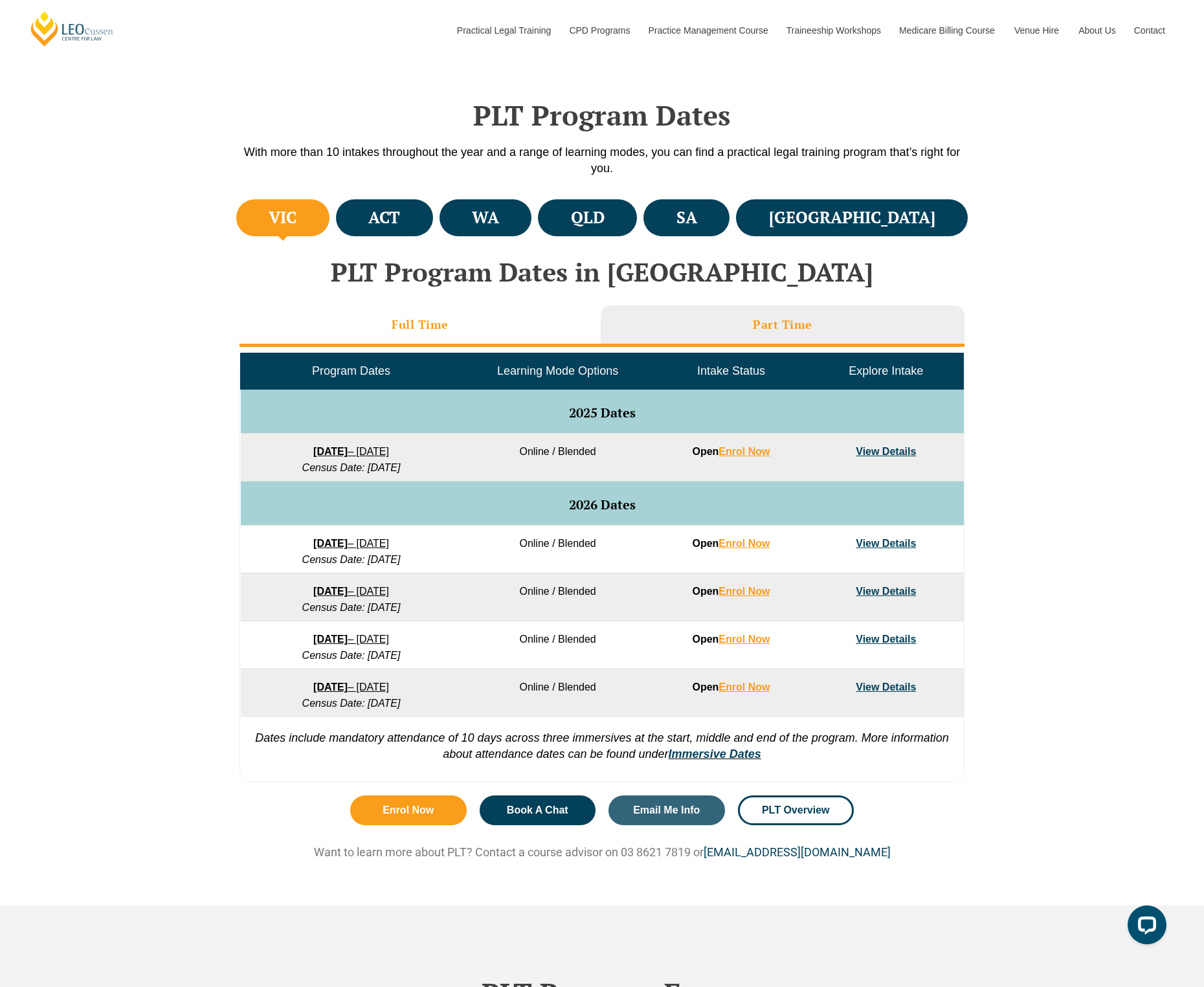
click at [517, 311] on li "Full Time" at bounding box center [420, 326] width 361 height 41
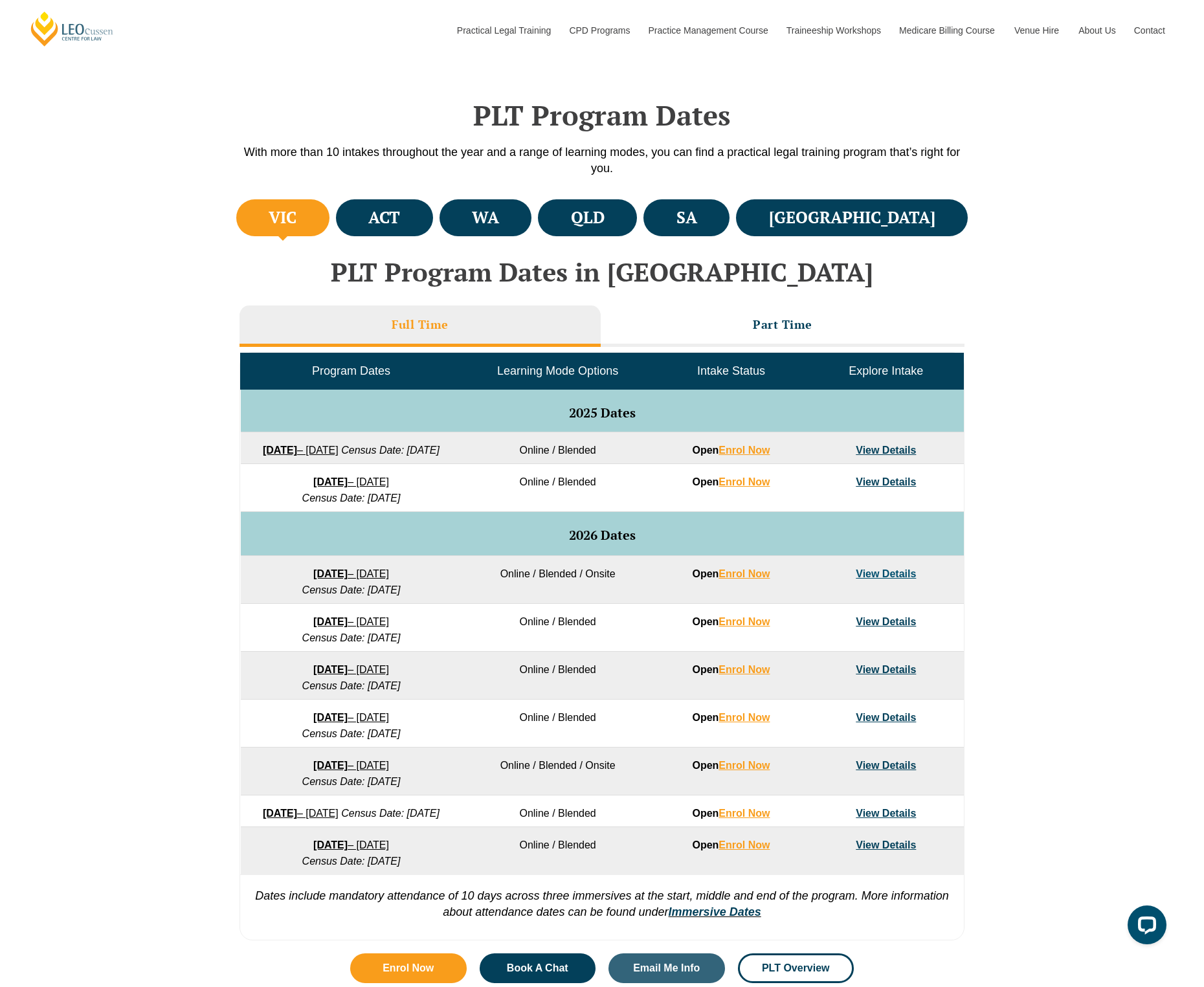
drag, startPoint x: 271, startPoint y: 775, endPoint x: 449, endPoint y: 783, distance: 178.2
click at [449, 783] on td "3 August 2026 – 18 December 2026 Census Date: 31 August 2026" at bounding box center [351, 772] width 222 height 48
drag, startPoint x: 586, startPoint y: 783, endPoint x: 601, endPoint y: 783, distance: 15.0
click at [601, 783] on td "Online / Blended / Onsite" at bounding box center [557, 772] width 191 height 48
click at [586, 785] on td "Online / Blended / Onsite" at bounding box center [557, 772] width 191 height 48
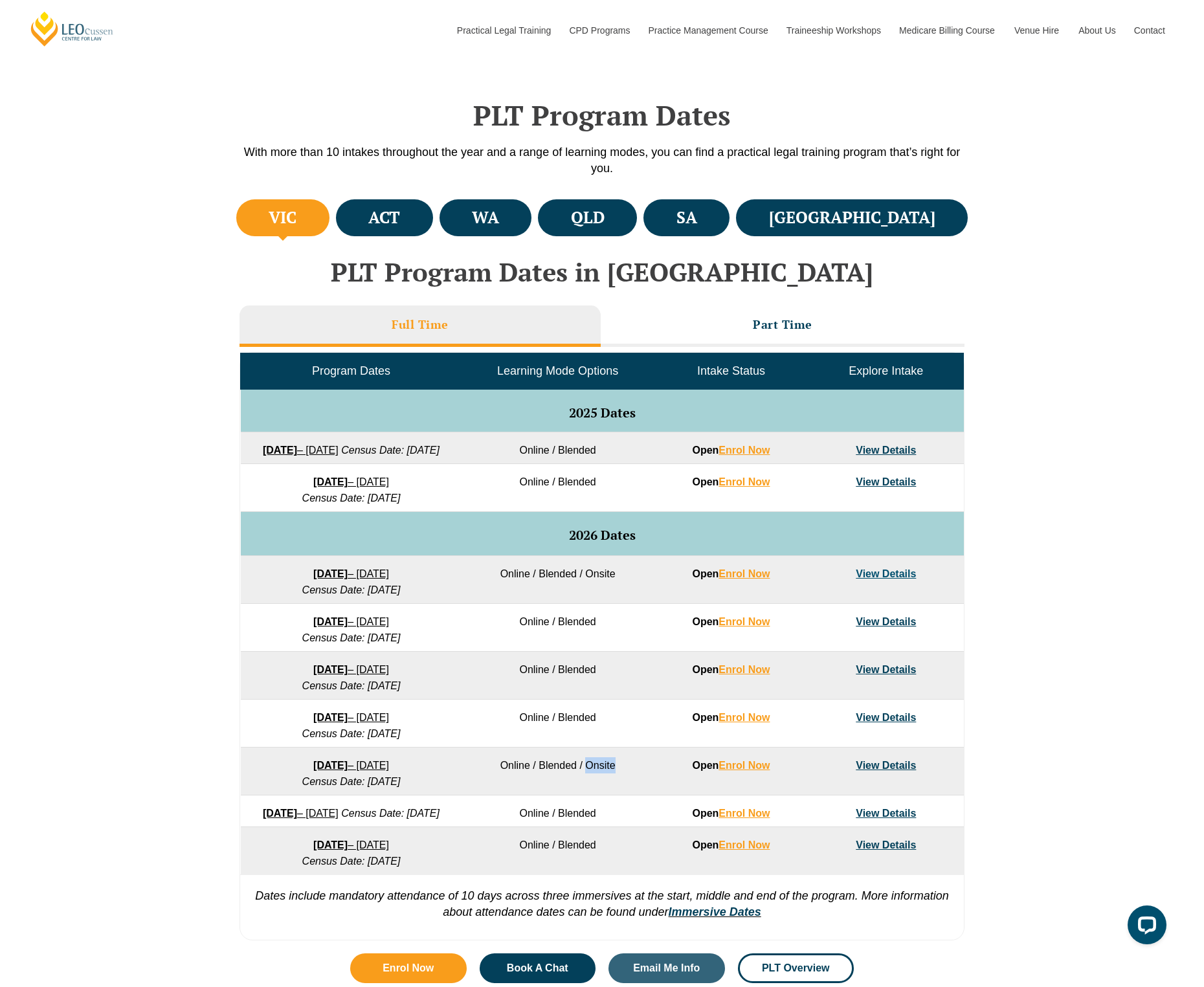
drag, startPoint x: 586, startPoint y: 783, endPoint x: 620, endPoint y: 780, distance: 34.1
click at [620, 780] on td "Online / Blended / Onsite" at bounding box center [557, 772] width 191 height 48
drag, startPoint x: 585, startPoint y: 588, endPoint x: 620, endPoint y: 581, distance: 35.7
click at [620, 581] on td "Online / Blended / Onsite" at bounding box center [557, 581] width 191 height 48
drag, startPoint x: 270, startPoint y: 586, endPoint x: 325, endPoint y: 591, distance: 55.2
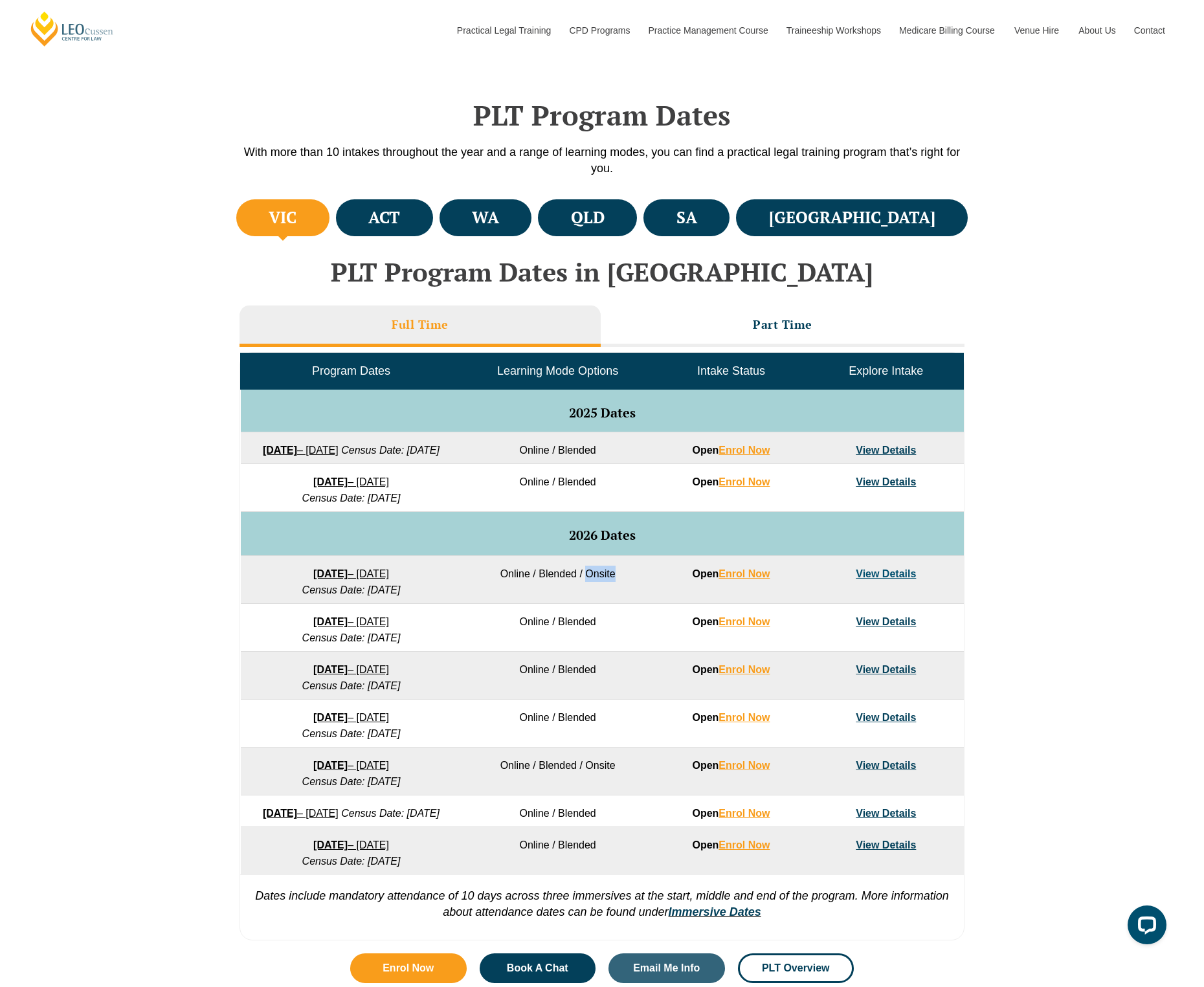
click at [325, 591] on td "27 January 2026 – 12 June 2026 Census Date: 23 February 2026" at bounding box center [351, 581] width 222 height 48
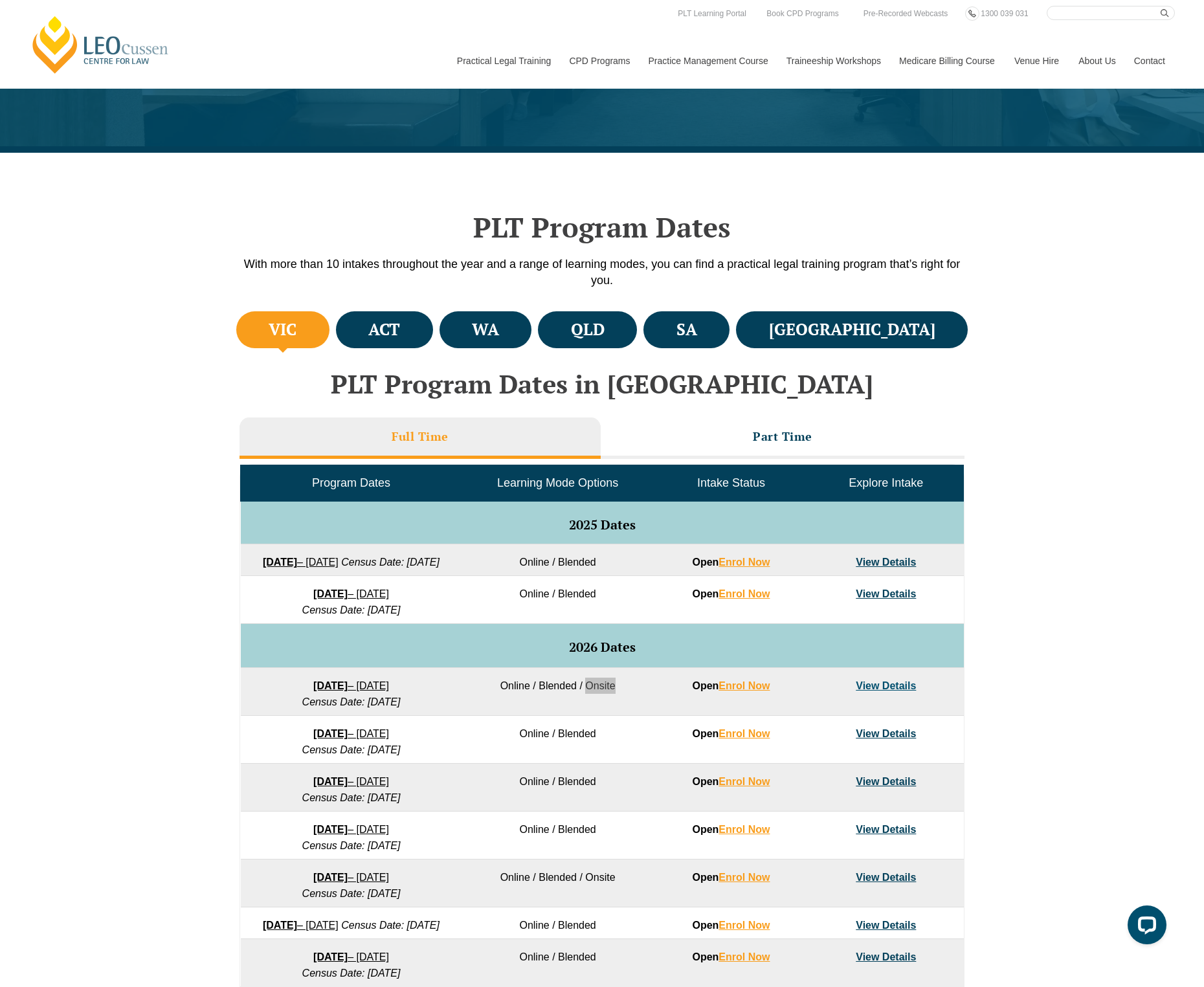
scroll to position [0, 0]
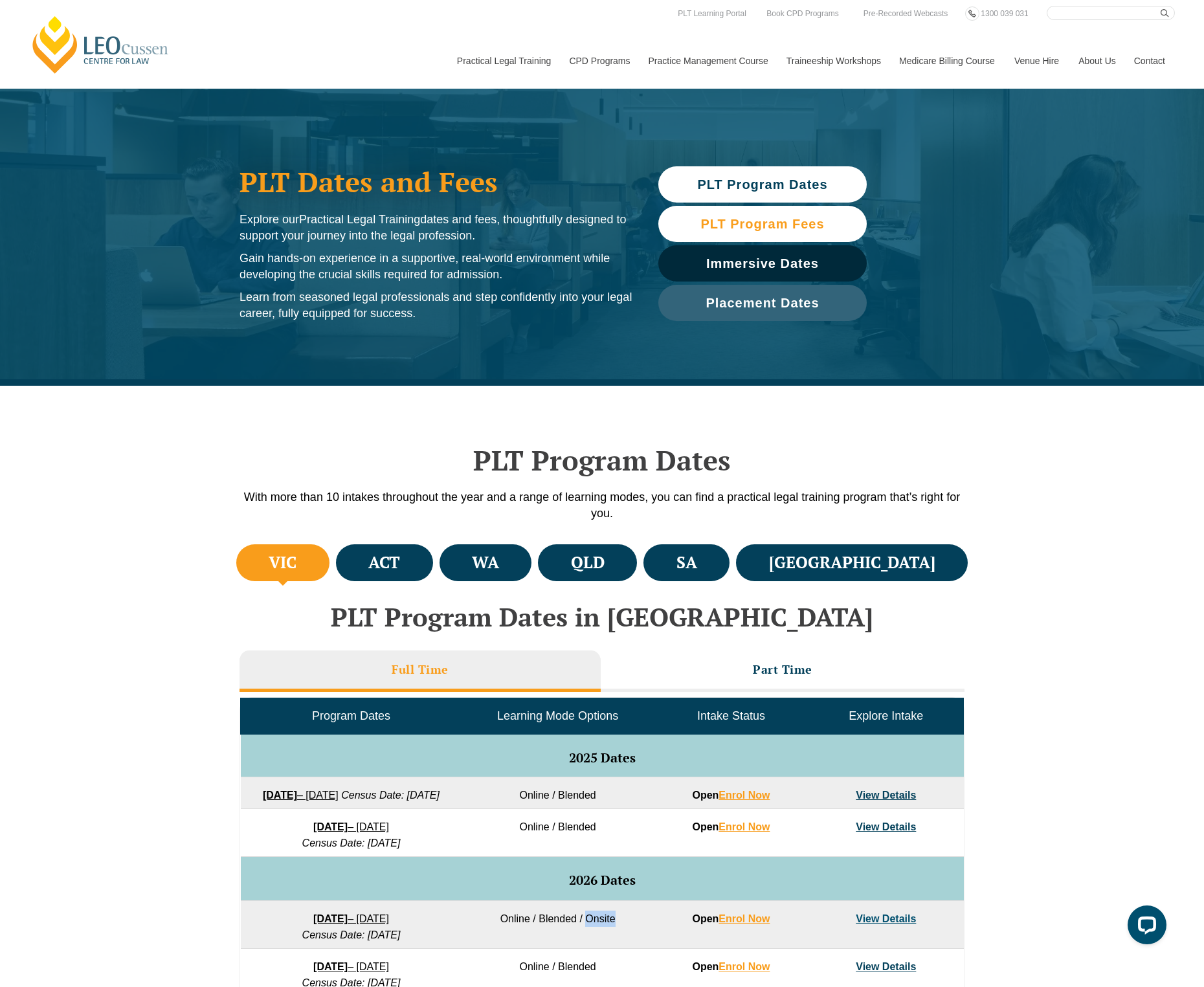
click at [809, 219] on span "PLT Program Fees" at bounding box center [762, 223] width 123 height 13
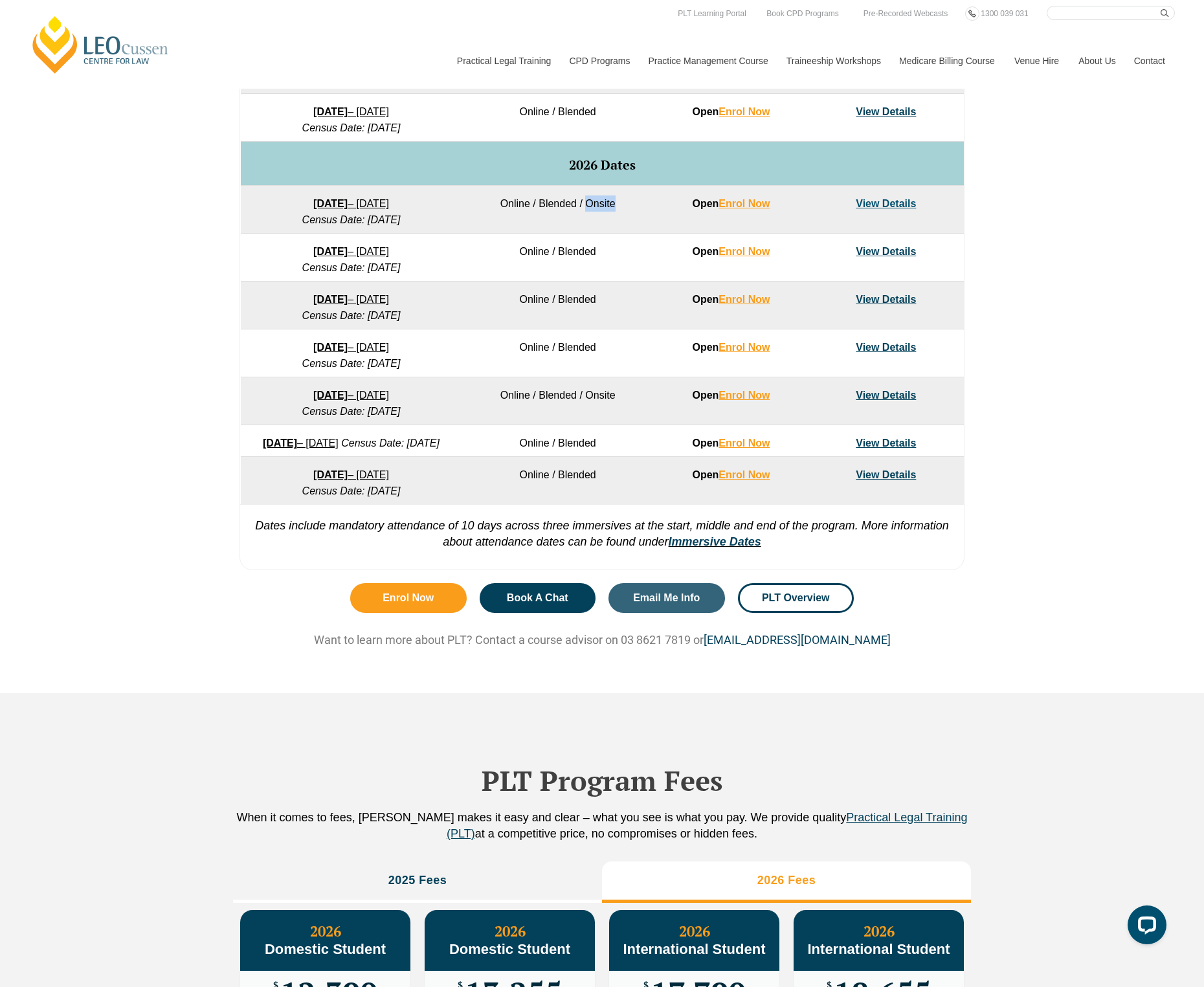
scroll to position [493, 0]
